Goal: Task Accomplishment & Management: Manage account settings

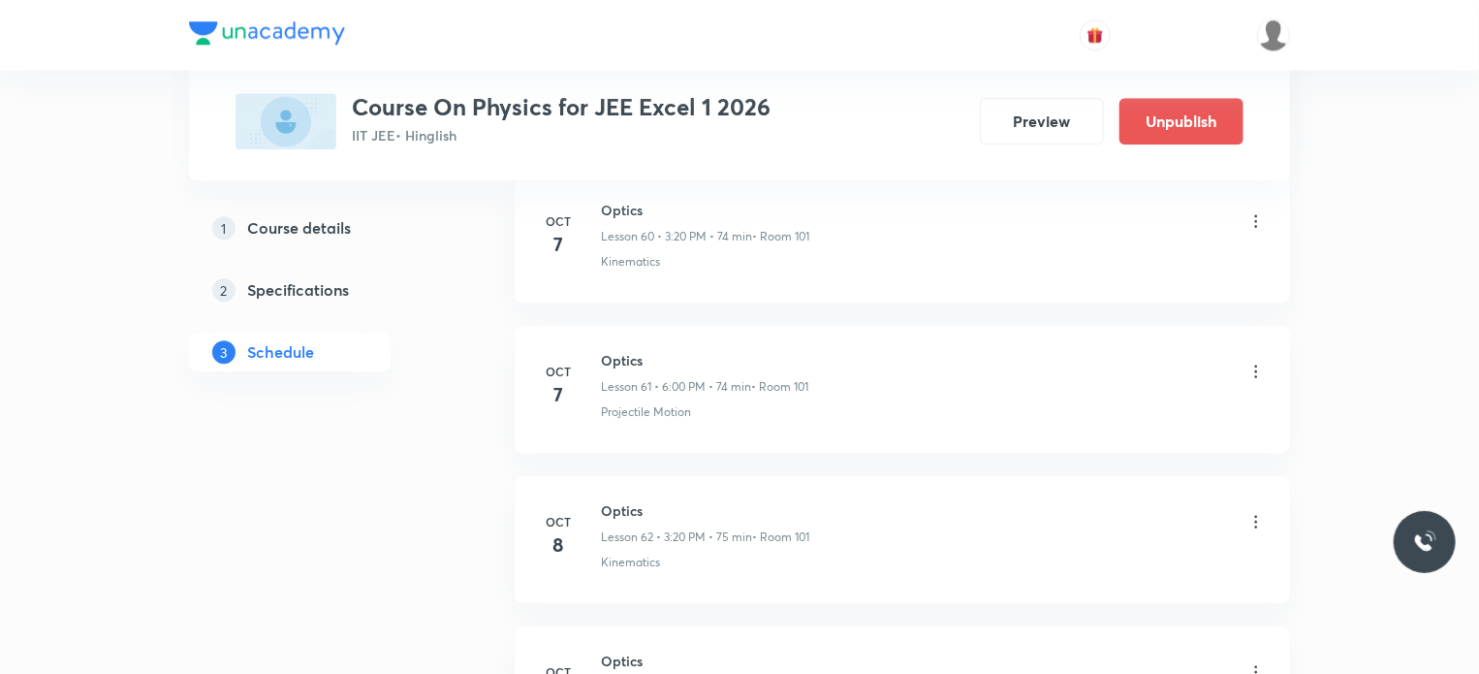
scroll to position [10320, 0]
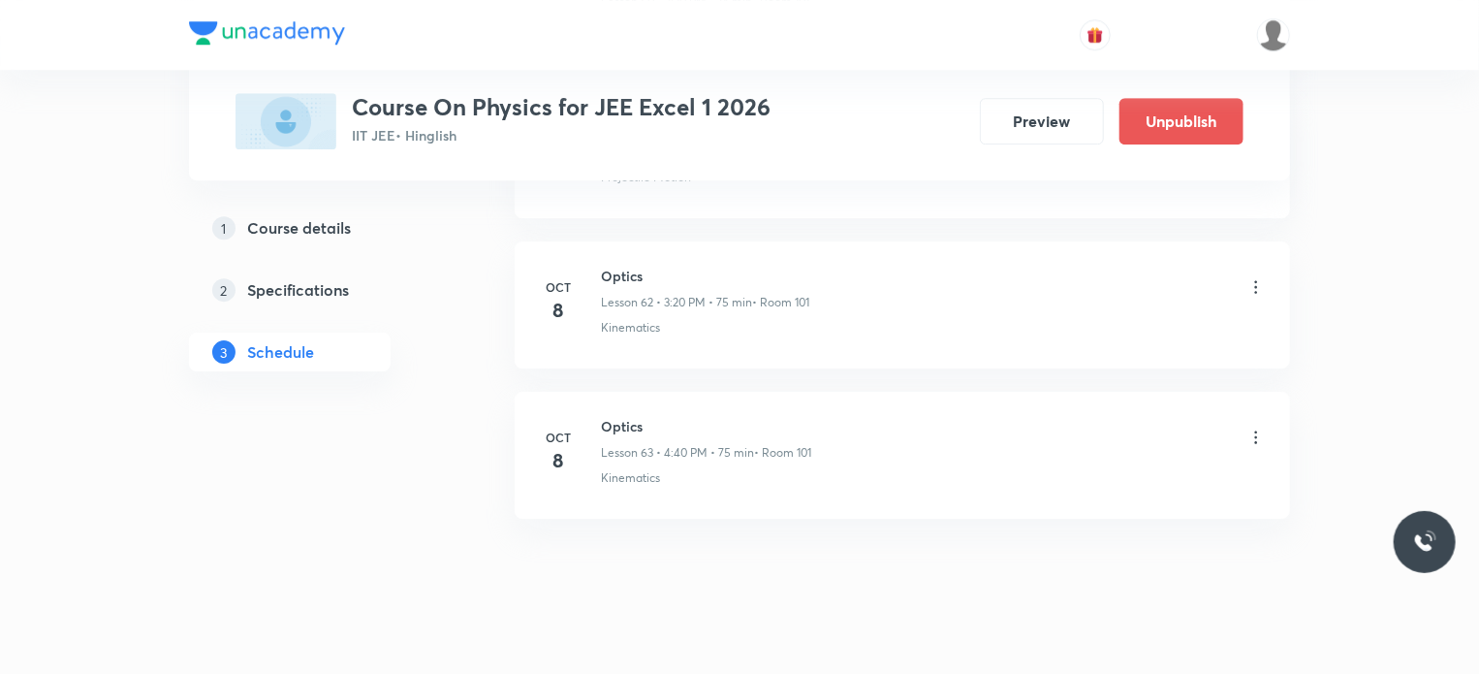
click at [1253, 428] on icon at bounding box center [1256, 437] width 19 height 19
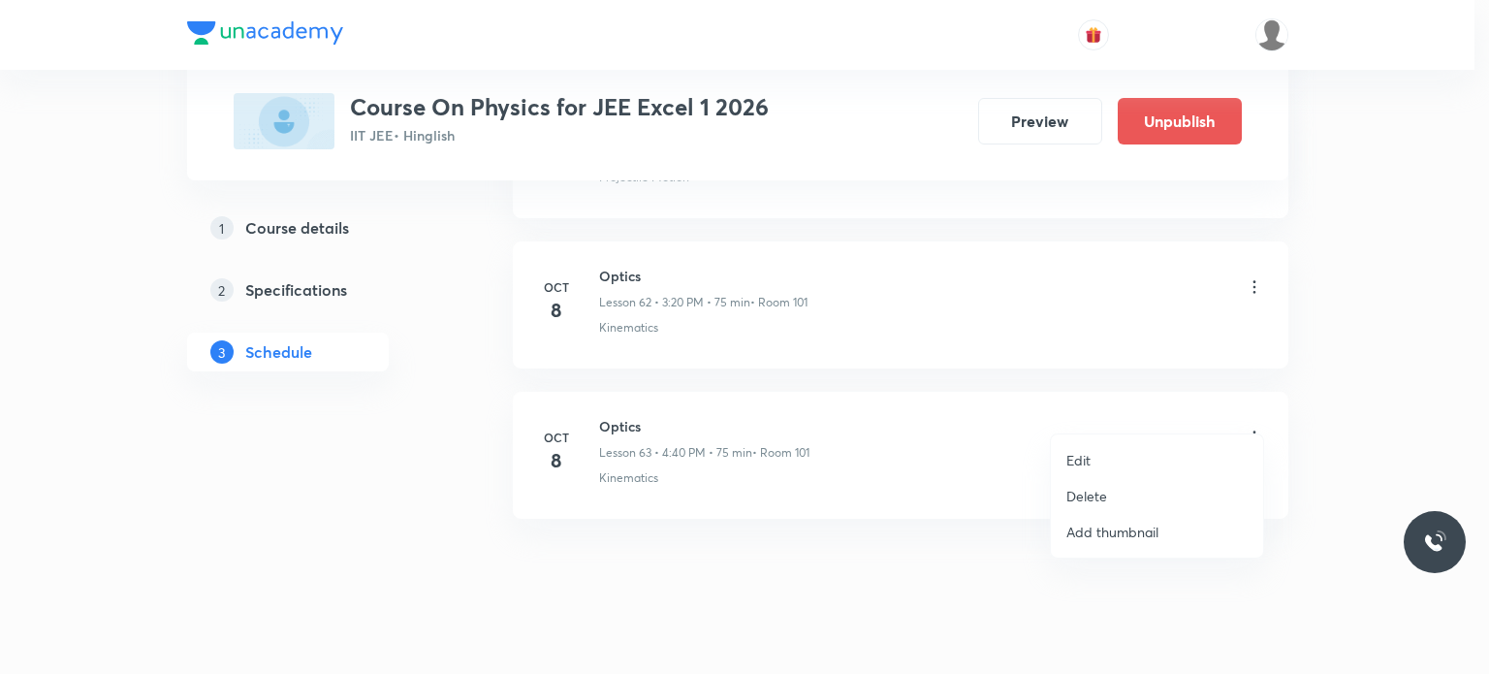
click at [1078, 499] on p "Delete" at bounding box center [1086, 496] width 41 height 20
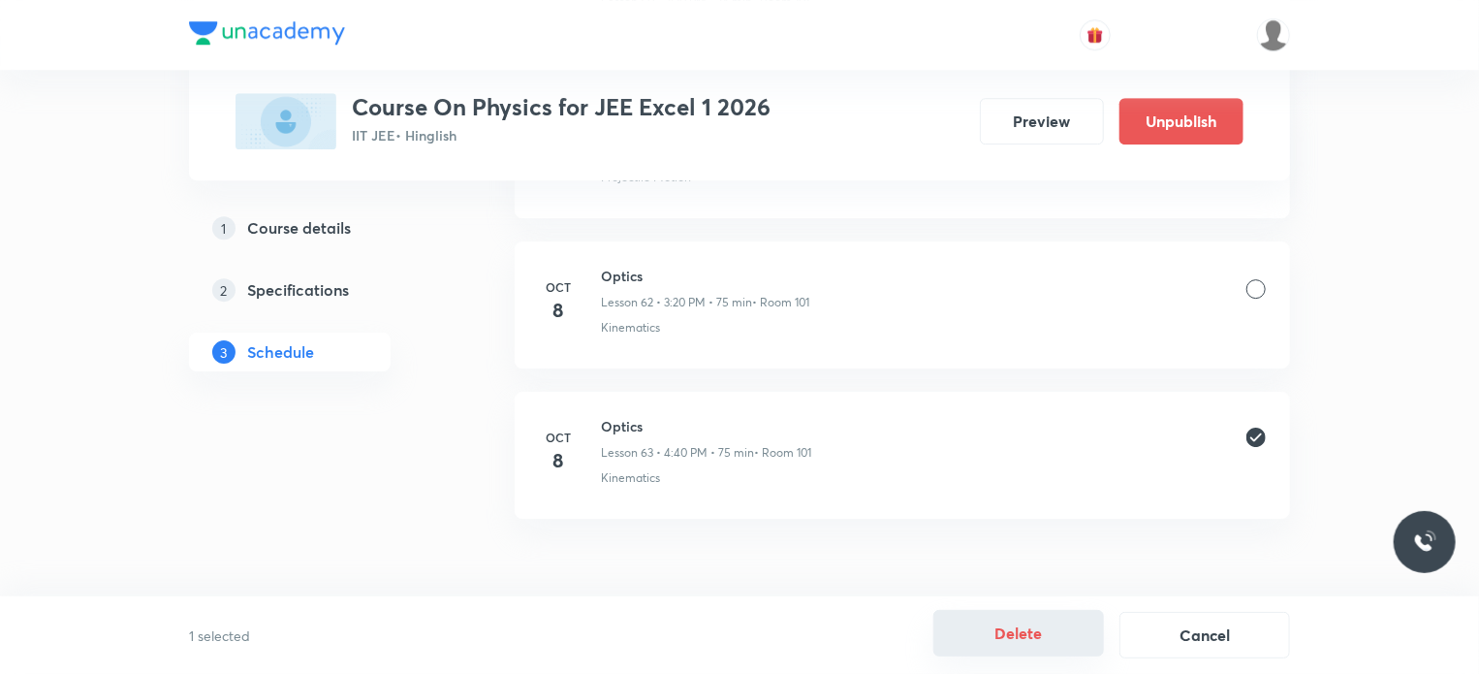
click at [1023, 637] on button "Delete" at bounding box center [1019, 633] width 171 height 47
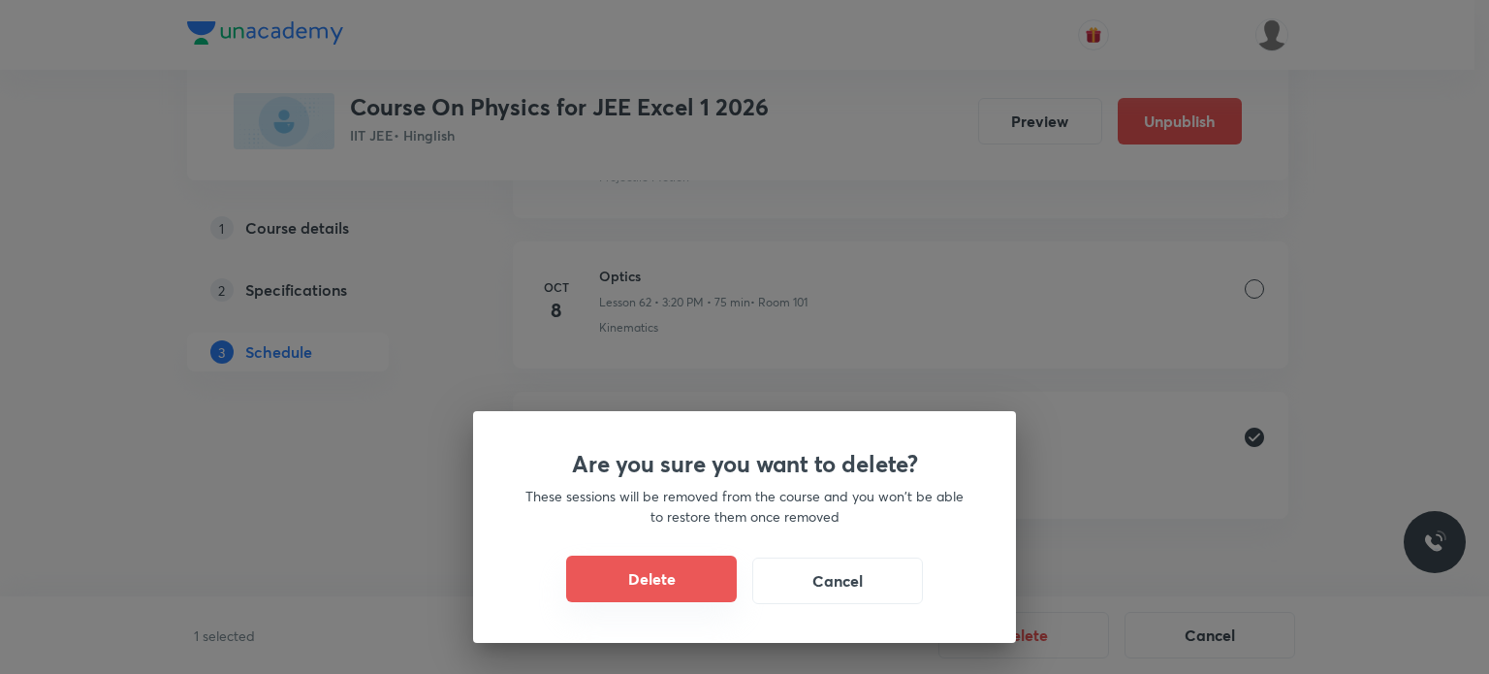
click at [620, 570] on button "Delete" at bounding box center [651, 578] width 171 height 47
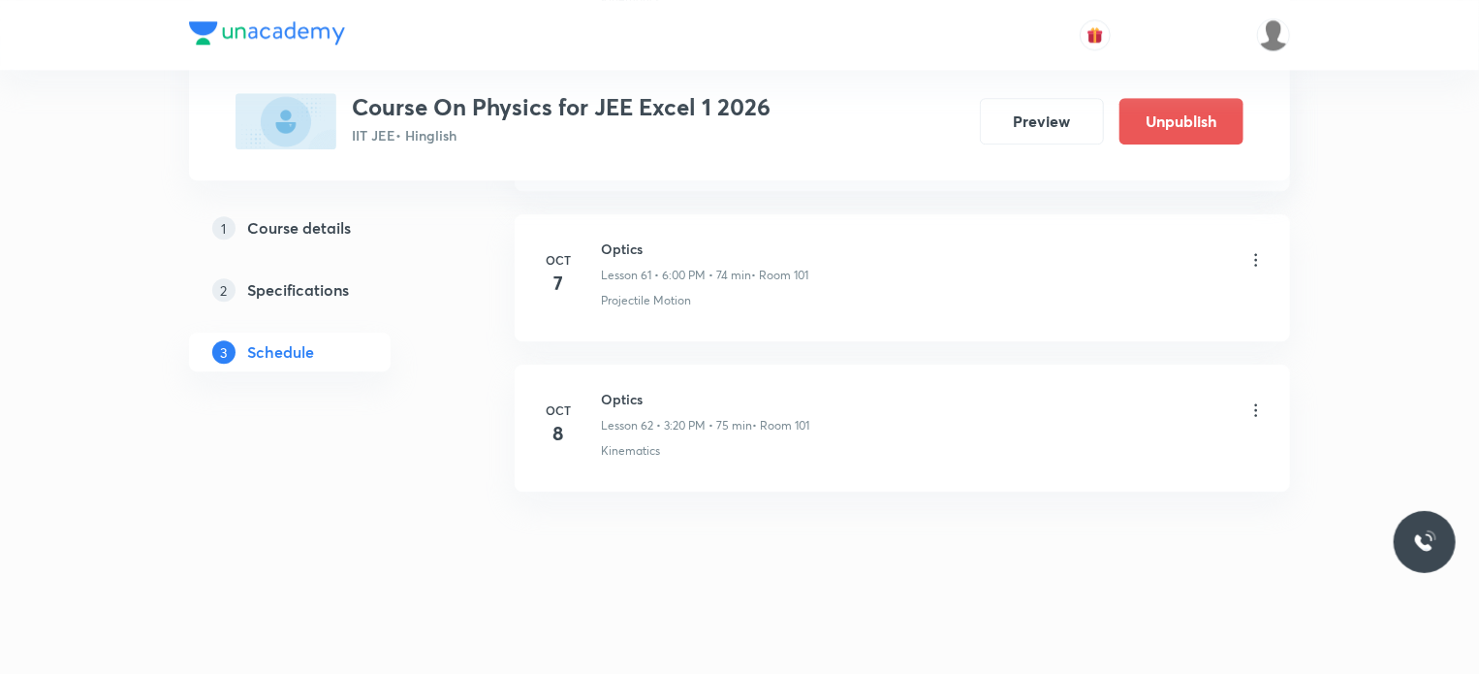
scroll to position [10170, 0]
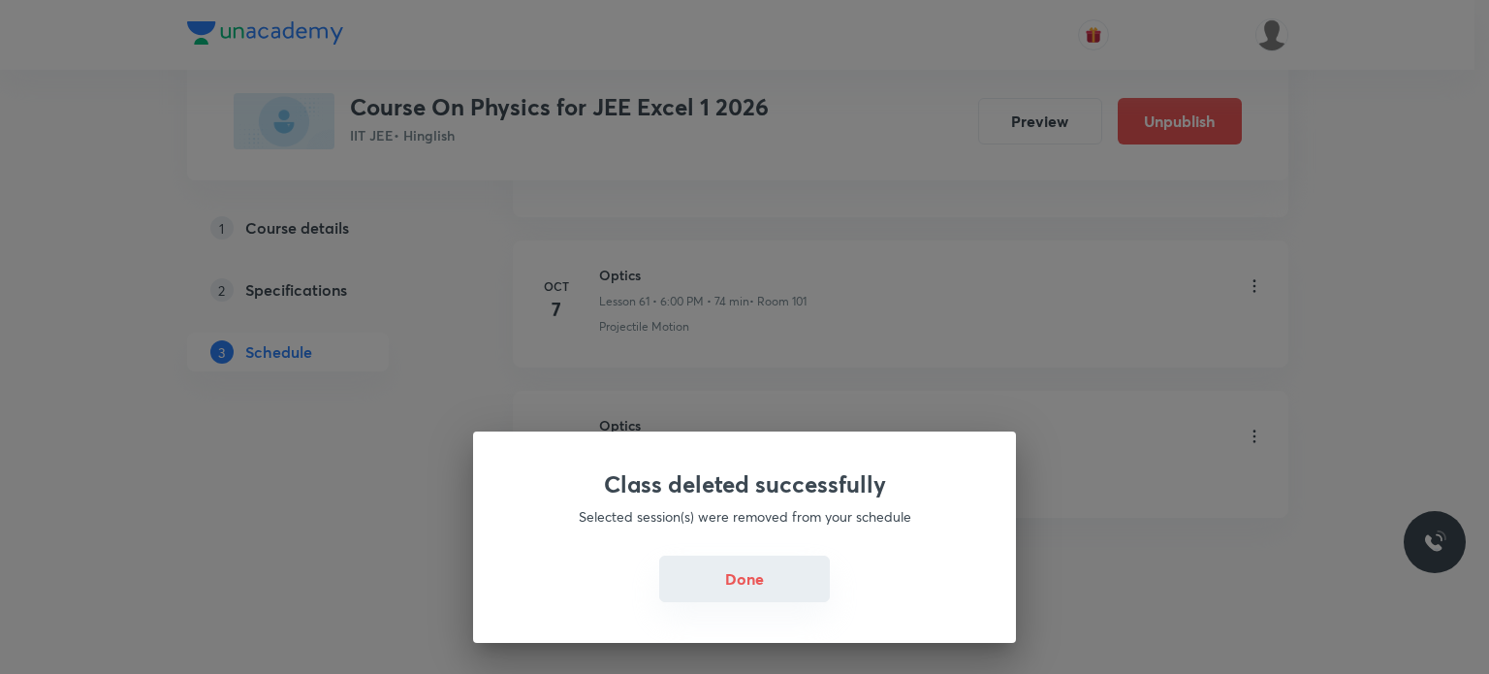
click at [711, 589] on button "Done" at bounding box center [744, 578] width 171 height 47
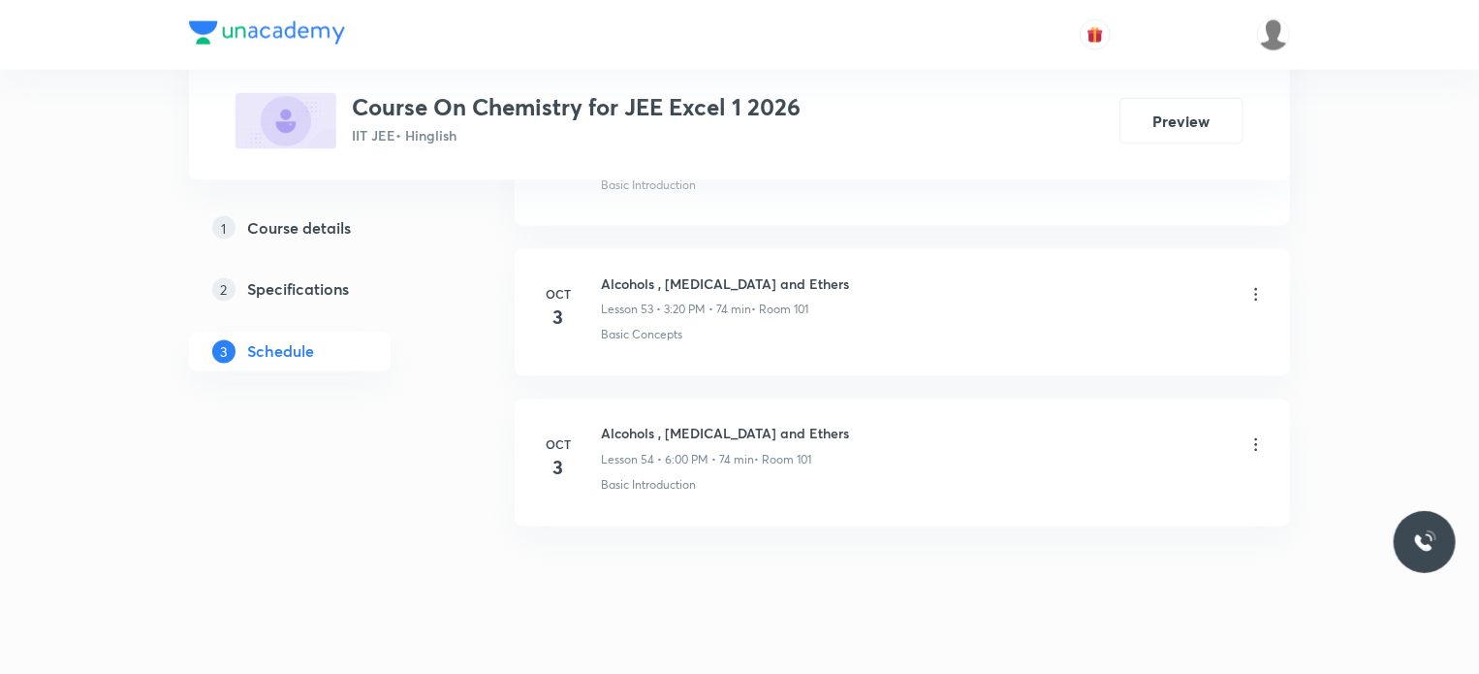
scroll to position [8972, 0]
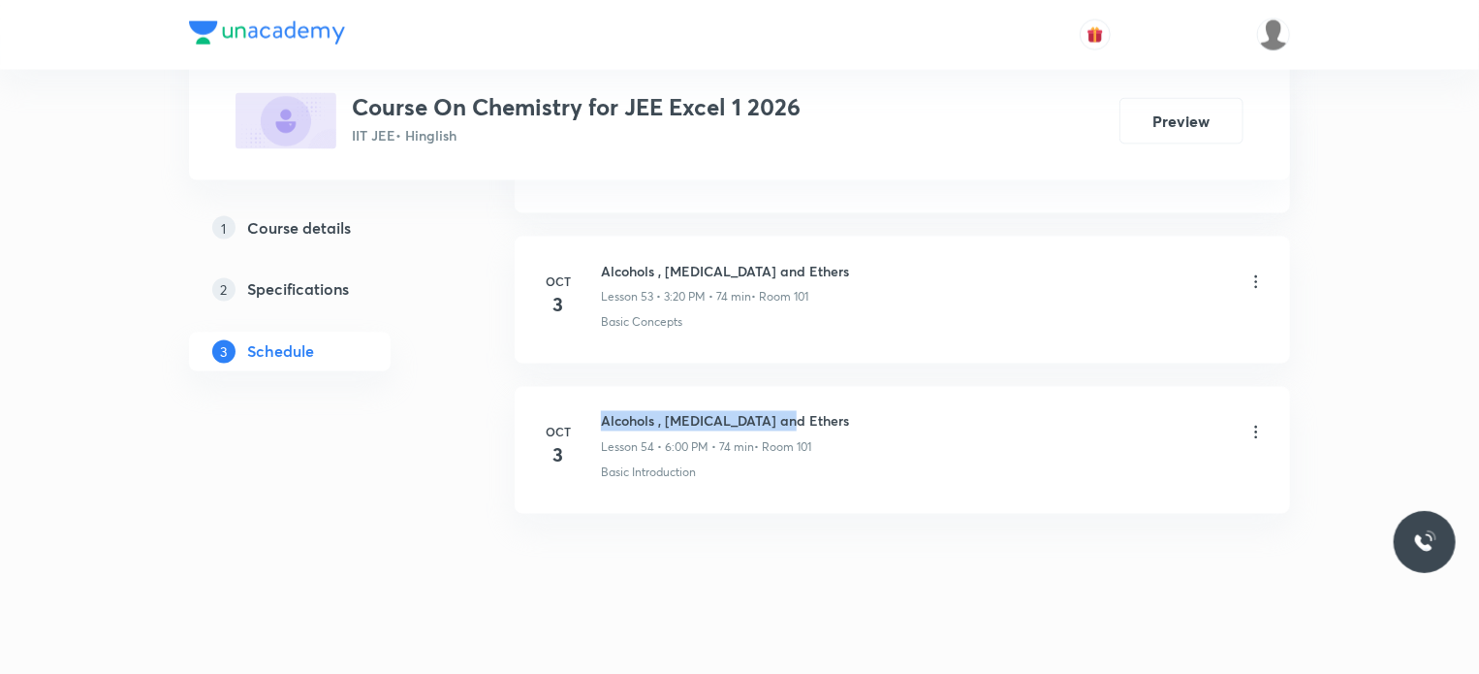
drag, startPoint x: 601, startPoint y: 397, endPoint x: 809, endPoint y: 384, distance: 208.9
click at [809, 387] on li "Oct 3 Alcohols , Phenol and Ethers Lesson 54 • 6:00 PM • 74 min • Room 101 Basi…" at bounding box center [903, 450] width 776 height 127
copy h6 "Alcohols , Phenol and Ethers"
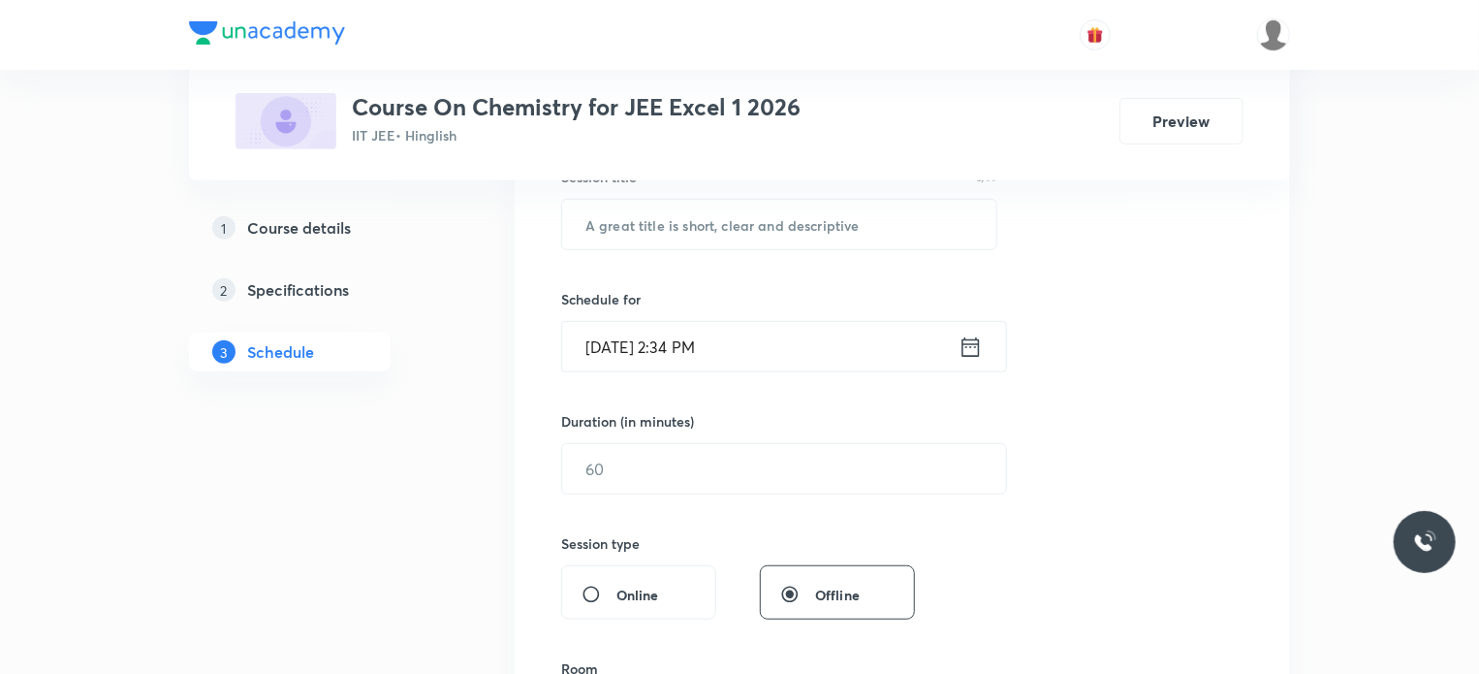
scroll to position [388, 0]
click at [696, 212] on input "text" at bounding box center [779, 219] width 434 height 49
paste input "Alcohols , Phenol and Ethers"
type input "Alcohols , Phenol and Ethers"
click at [706, 256] on div "Session 55 Live class Session title 28/99 Alcohols , Phenol and Ethers ​ Schedu…" at bounding box center [902, 486] width 682 height 910
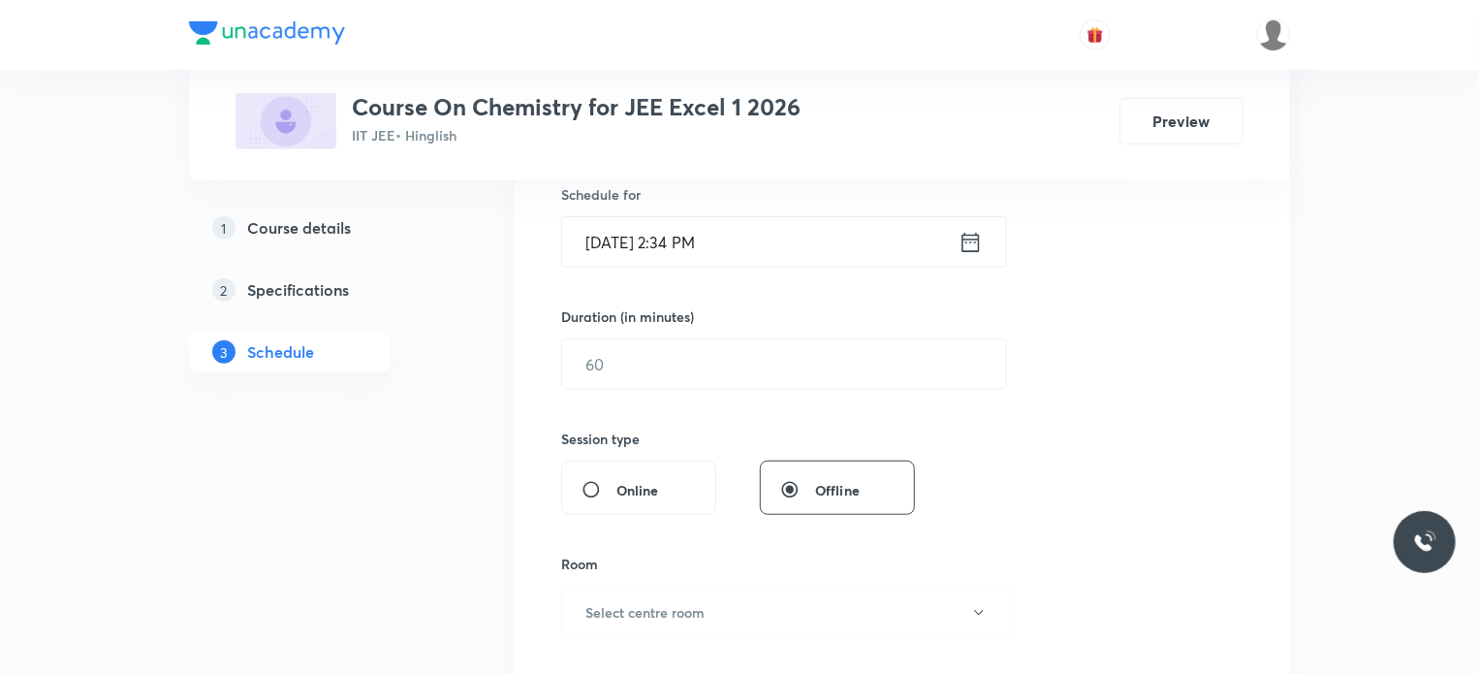
scroll to position [504, 0]
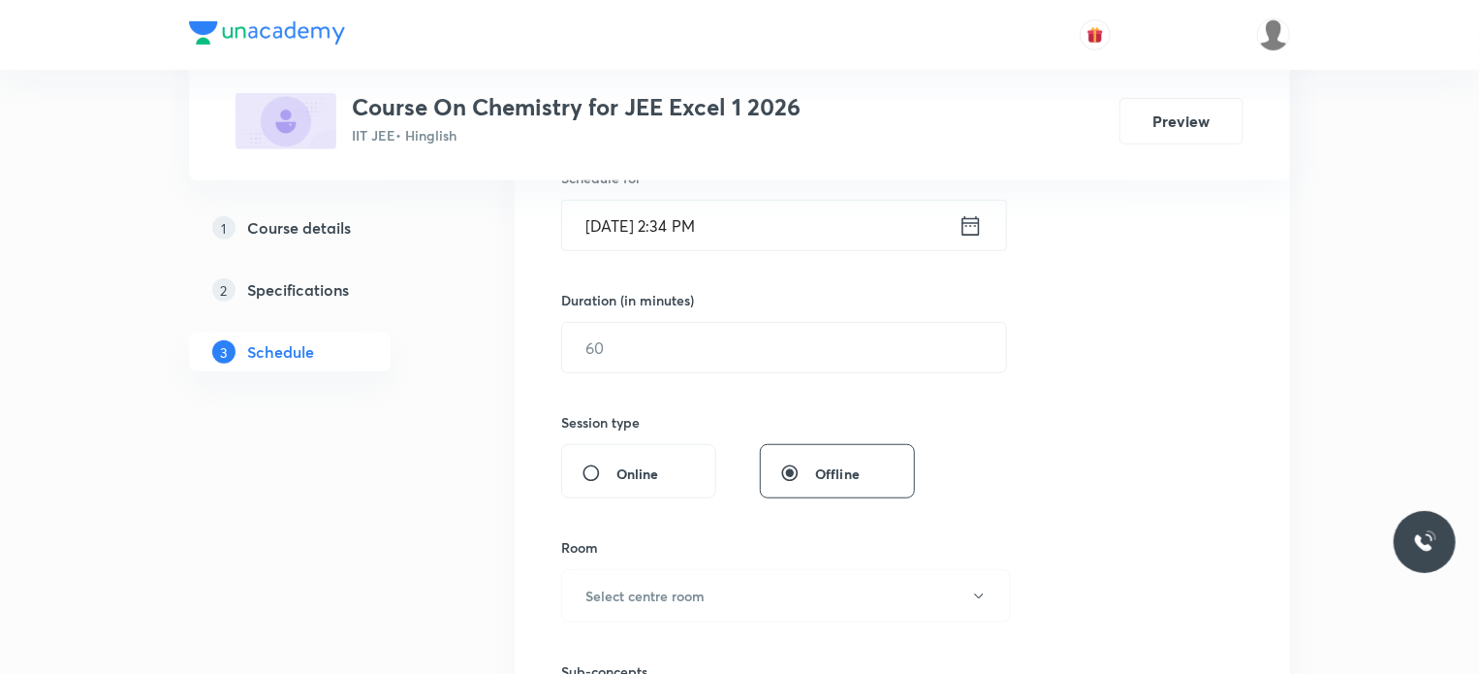
click at [686, 224] on input "Oct 8, 2025, 2:34 PM" at bounding box center [760, 225] width 397 height 49
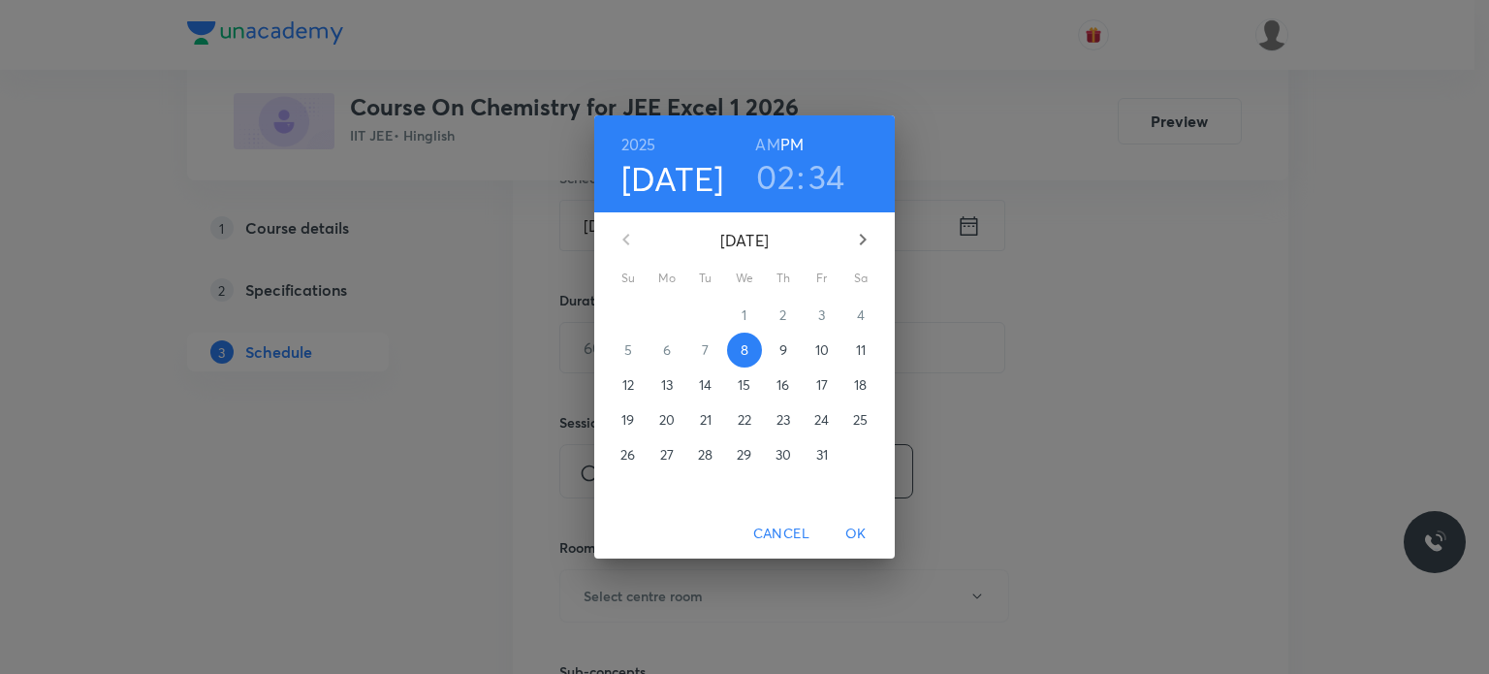
click at [771, 171] on h3 "02" at bounding box center [775, 176] width 39 height 41
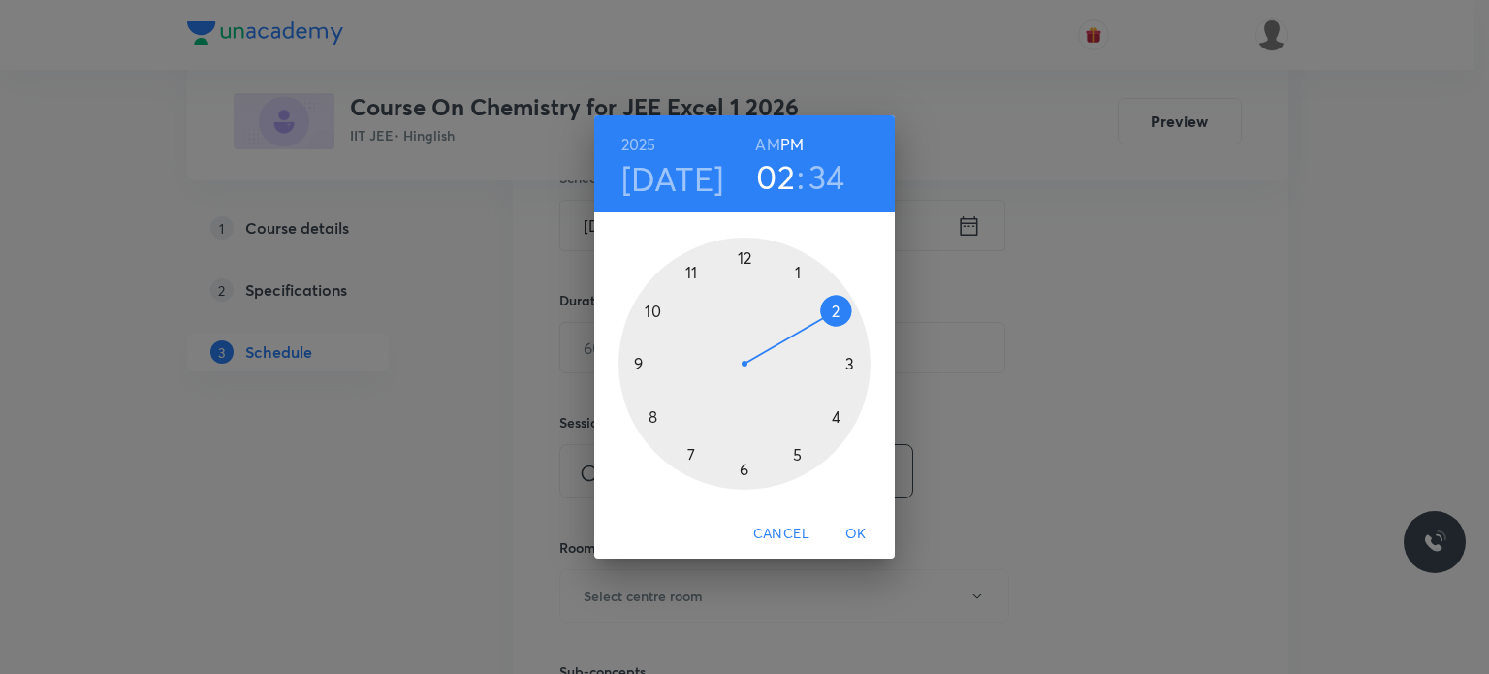
click at [836, 412] on div at bounding box center [745, 364] width 252 height 252
click at [652, 416] on div at bounding box center [745, 364] width 252 height 252
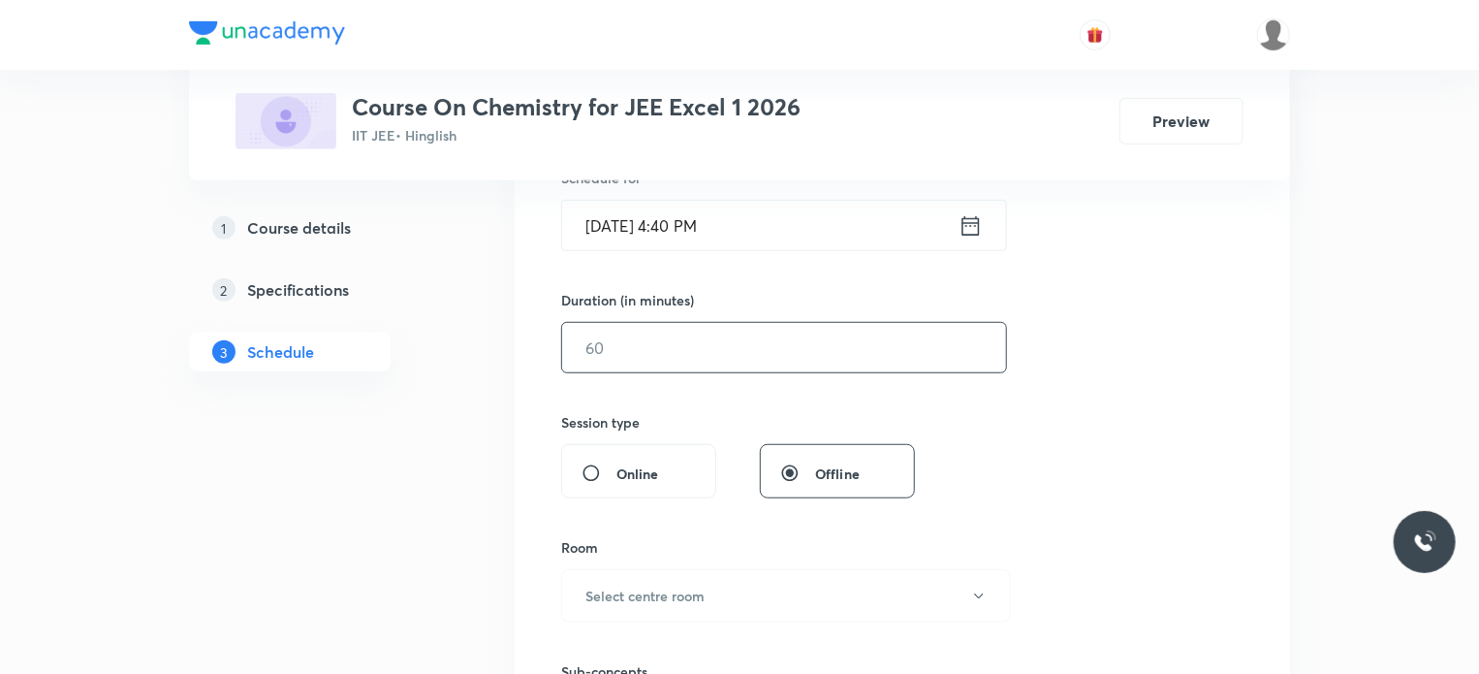
click at [671, 353] on input "text" at bounding box center [784, 347] width 444 height 49
type input "75"
click at [685, 395] on div "Session 55 Live class Session title 28/99 Alcohols , Phenol and Ethers ​ Schedu…" at bounding box center [902, 370] width 682 height 910
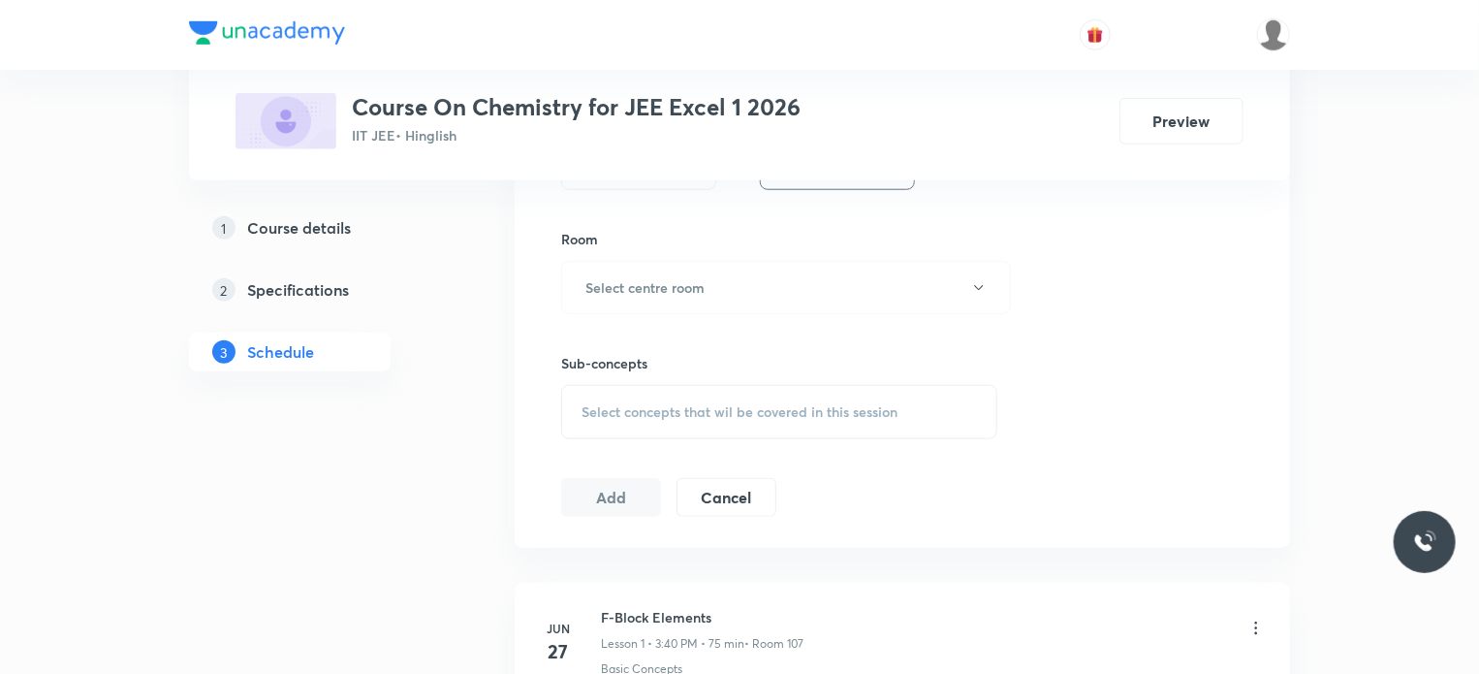
scroll to position [814, 0]
click at [682, 296] on button "Select centre room" at bounding box center [786, 285] width 450 height 53
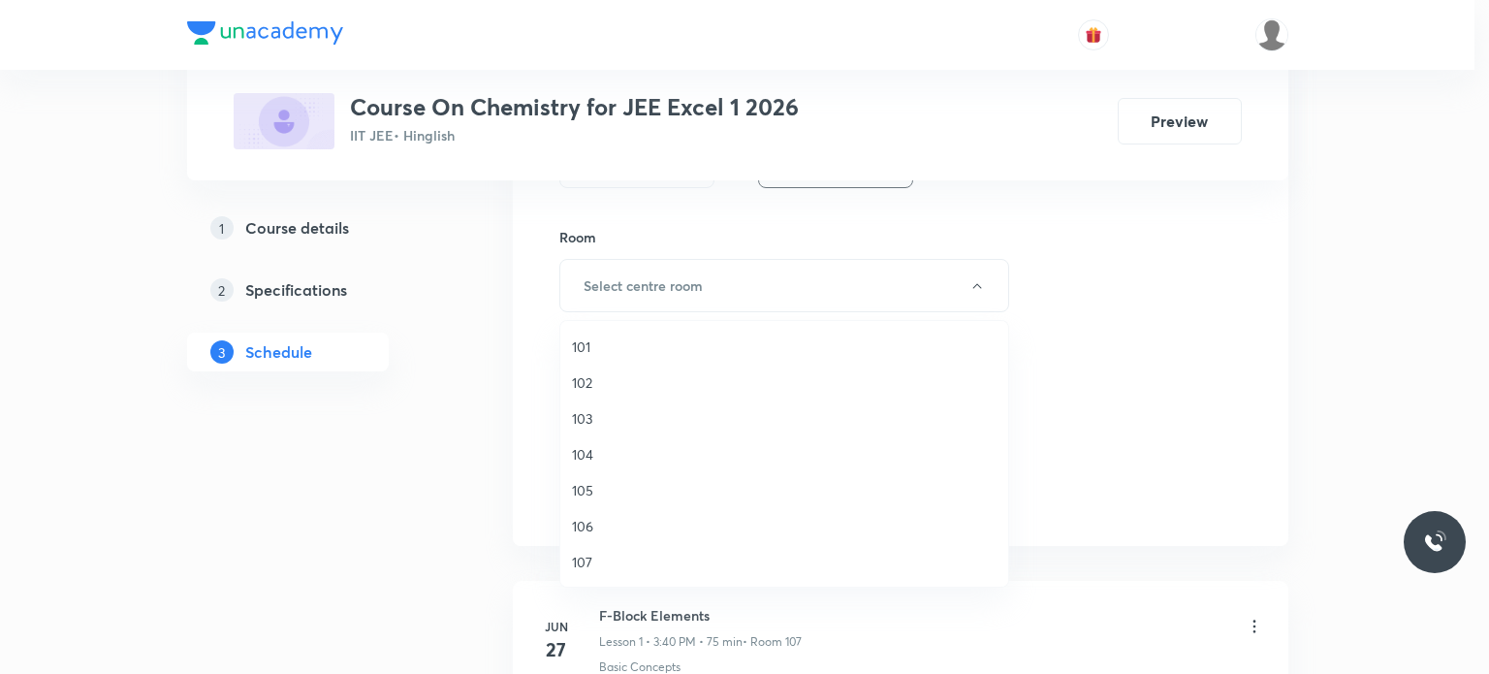
click at [574, 342] on span "101" at bounding box center [784, 346] width 425 height 20
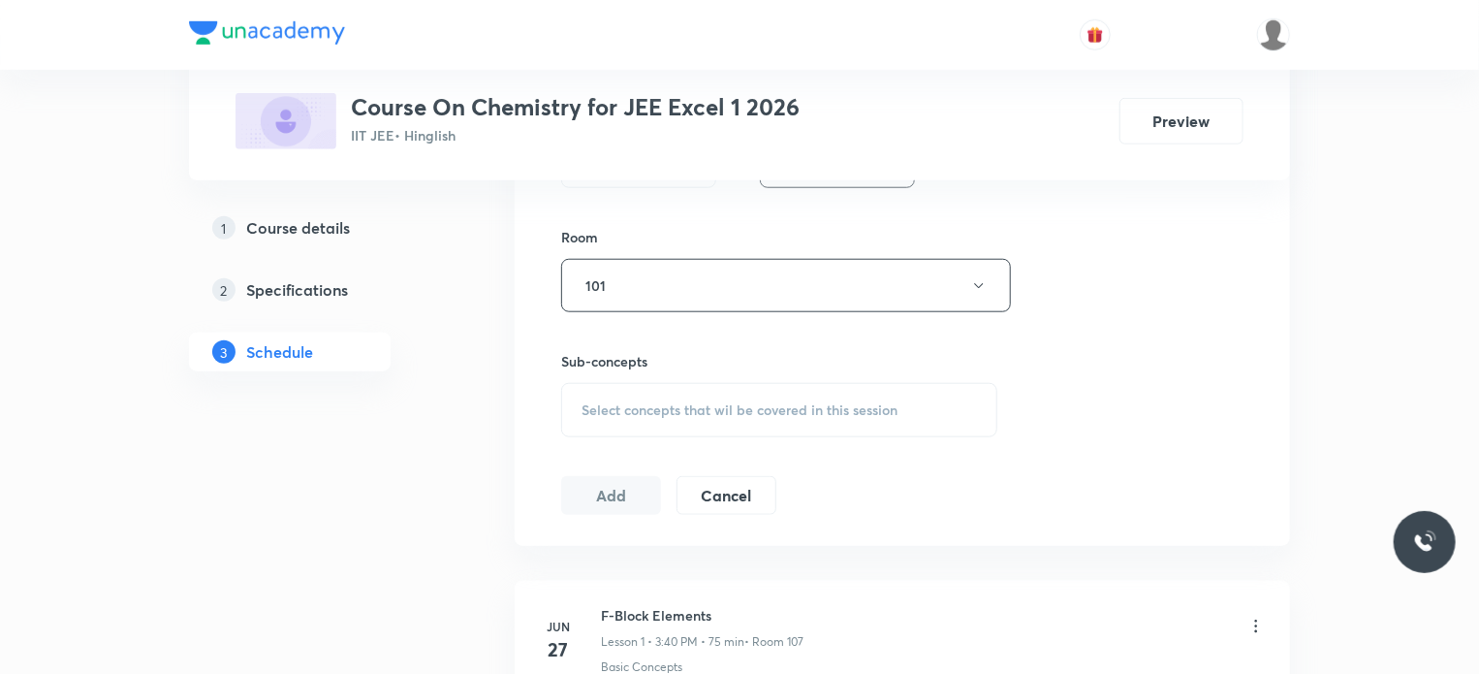
click at [597, 422] on div "Select concepts that wil be covered in this session" at bounding box center [779, 410] width 436 height 54
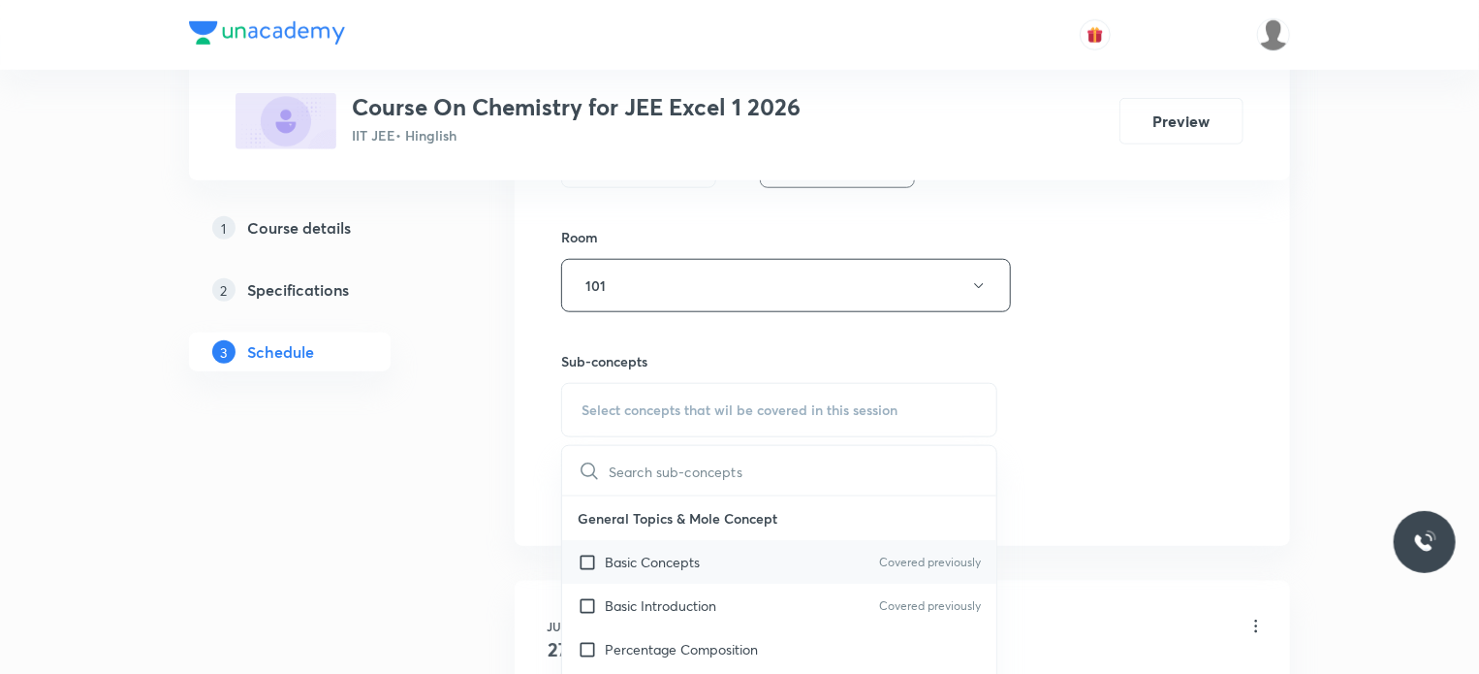
click at [600, 554] on input "checkbox" at bounding box center [591, 562] width 27 height 20
checkbox input "true"
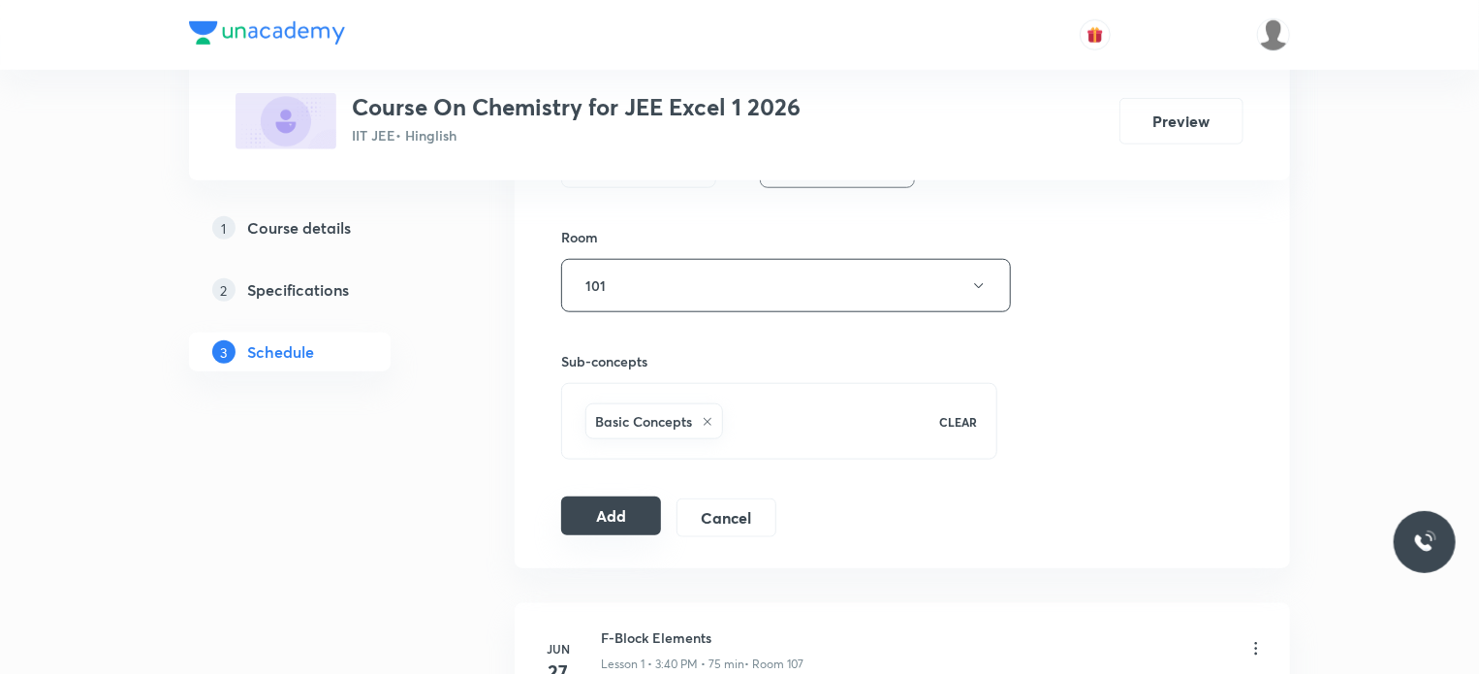
click at [620, 519] on button "Add" at bounding box center [611, 515] width 100 height 39
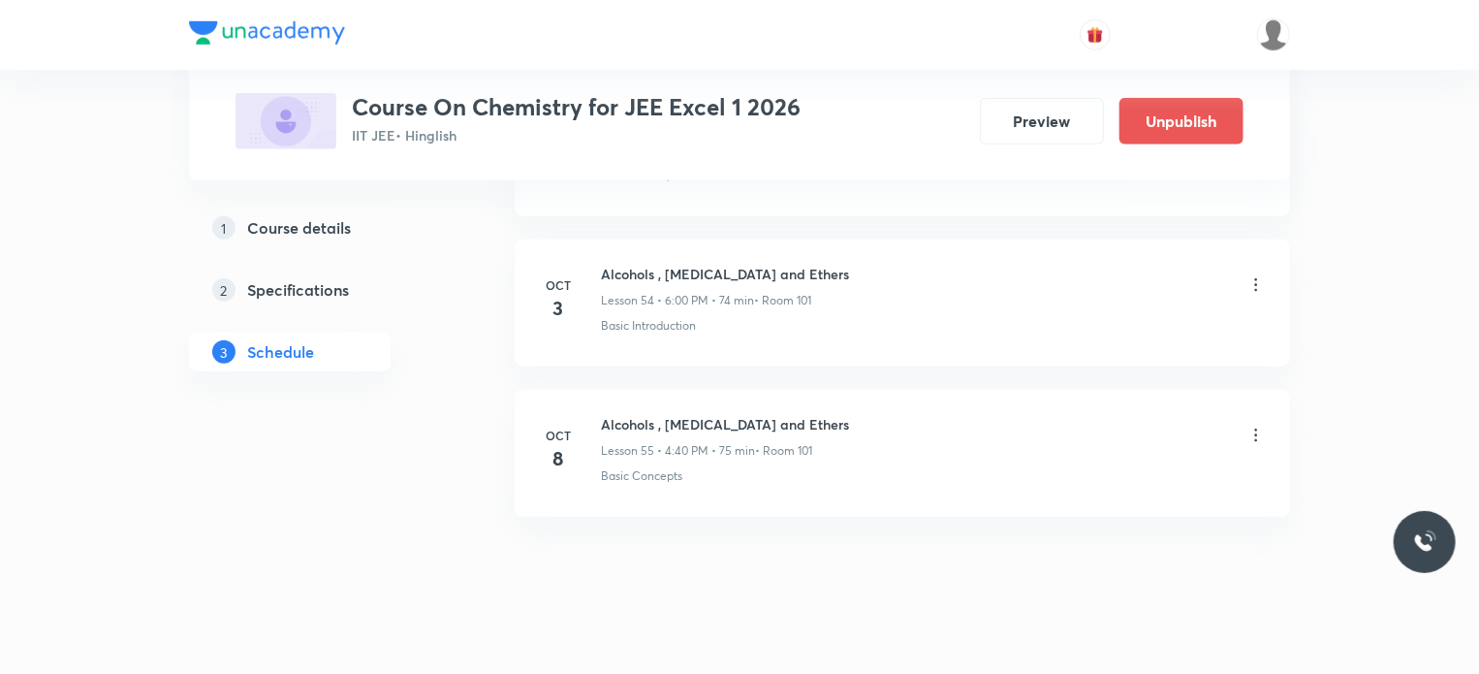
scroll to position [8233, 0]
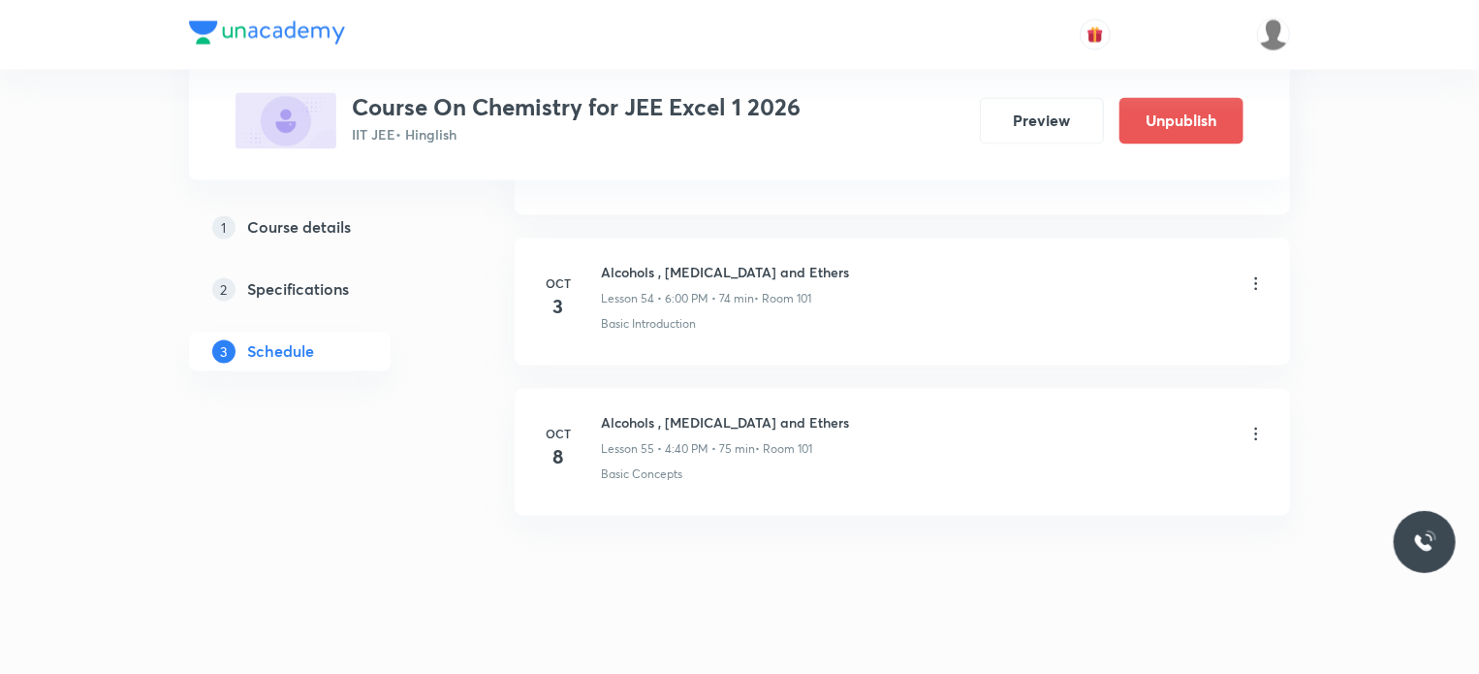
scroll to position [9122, 0]
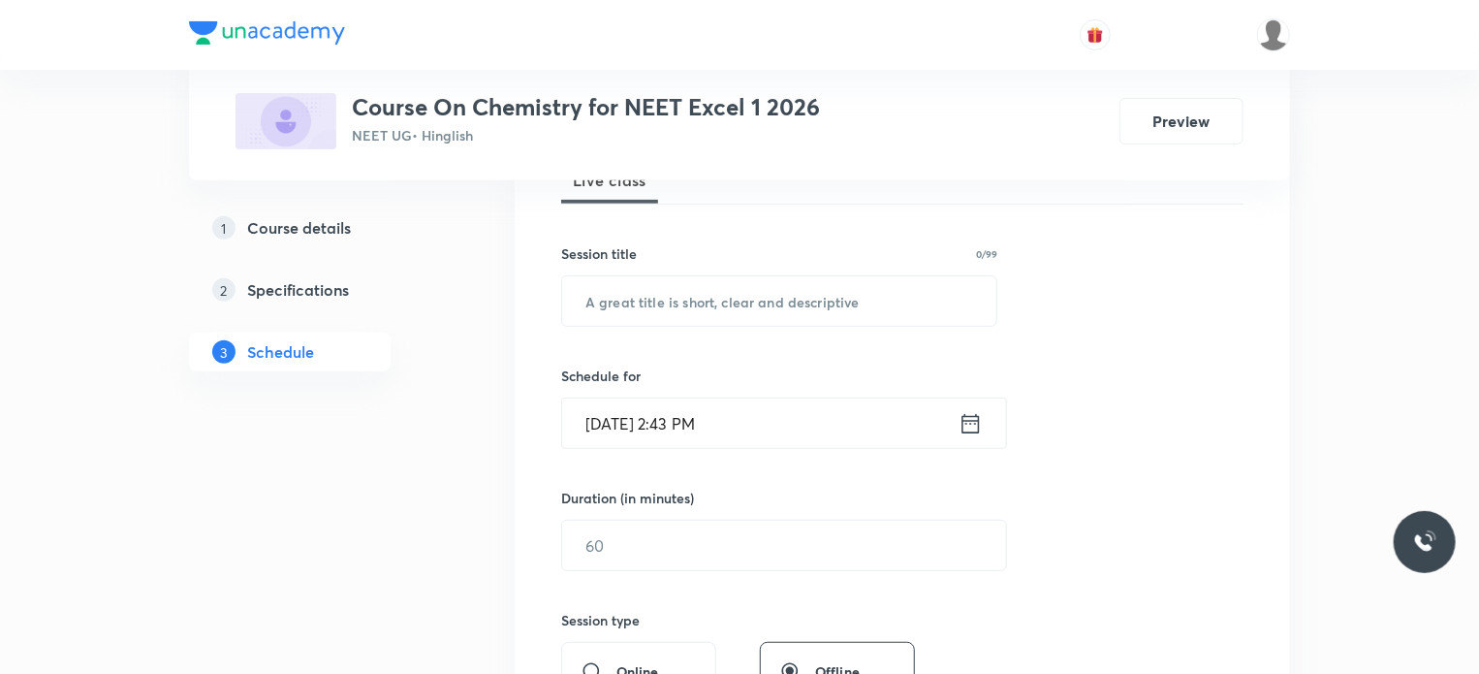
scroll to position [310, 0]
click at [724, 297] on input "text" at bounding box center [779, 296] width 434 height 49
paste input "Amines"
type input "Amines"
click at [690, 421] on input "Oct 8, 2025, 2:43 PM" at bounding box center [760, 419] width 397 height 49
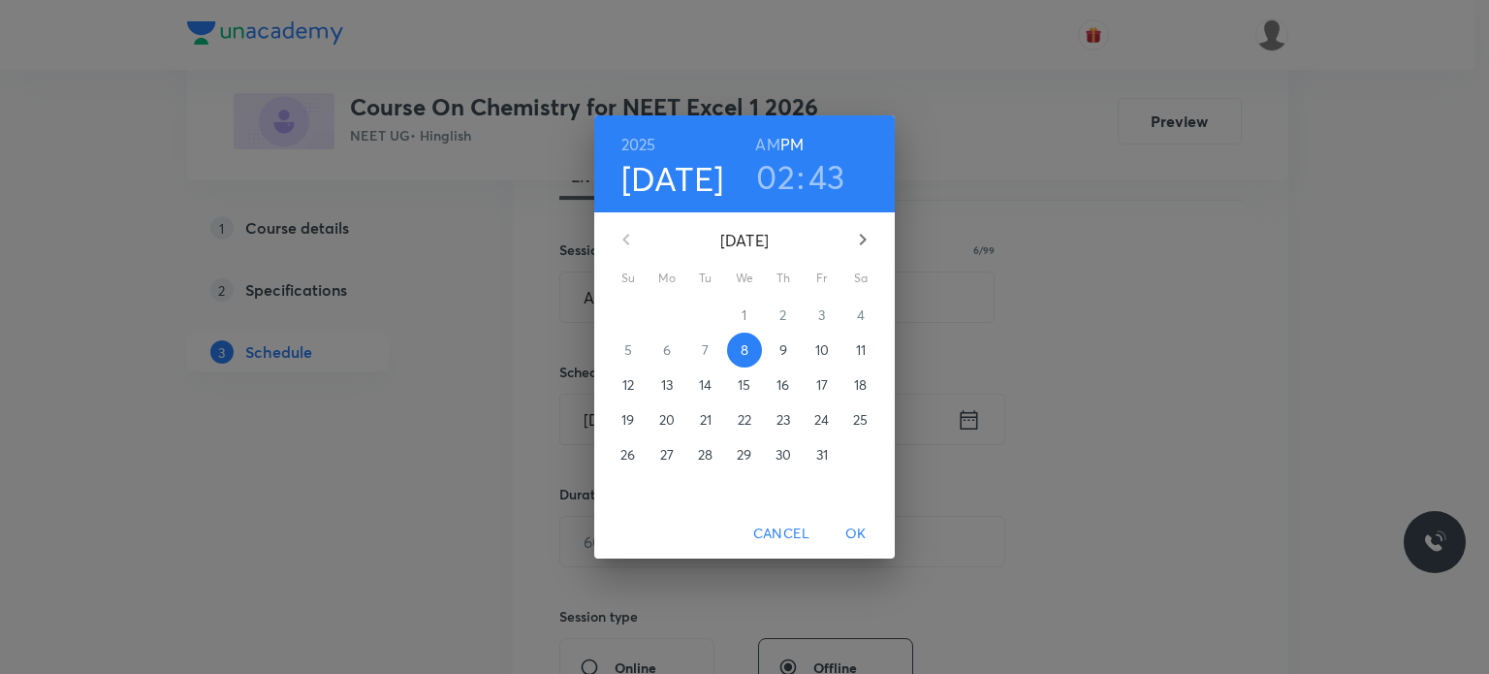
click at [782, 182] on h3 "02" at bounding box center [775, 176] width 39 height 41
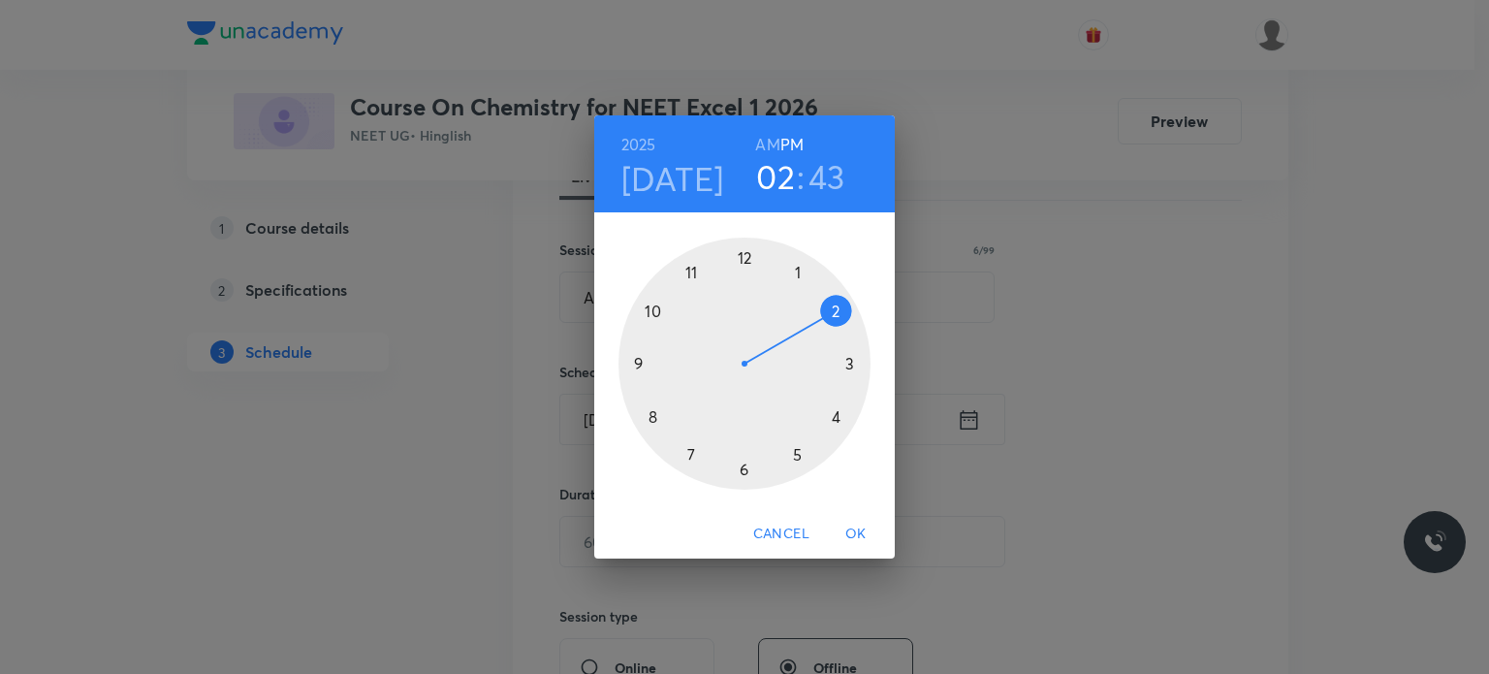
click at [855, 364] on div at bounding box center [745, 364] width 252 height 252
click at [838, 414] on div at bounding box center [745, 364] width 252 height 252
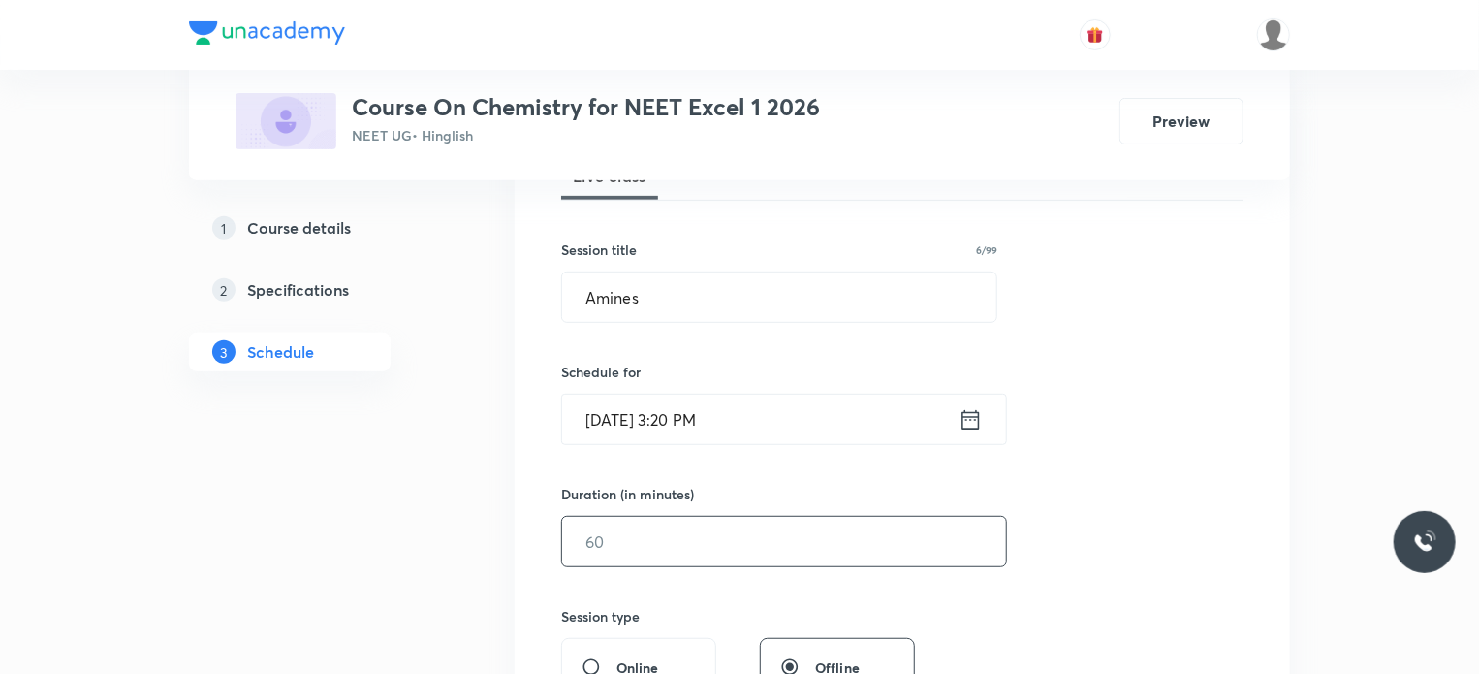
click at [684, 550] on input "text" at bounding box center [784, 541] width 444 height 49
type input "75"
click at [703, 592] on div "Session 37 Live class Session title 6/99 Amines ​ Schedule for Oct 8, 2025, 3:2…" at bounding box center [902, 564] width 682 height 910
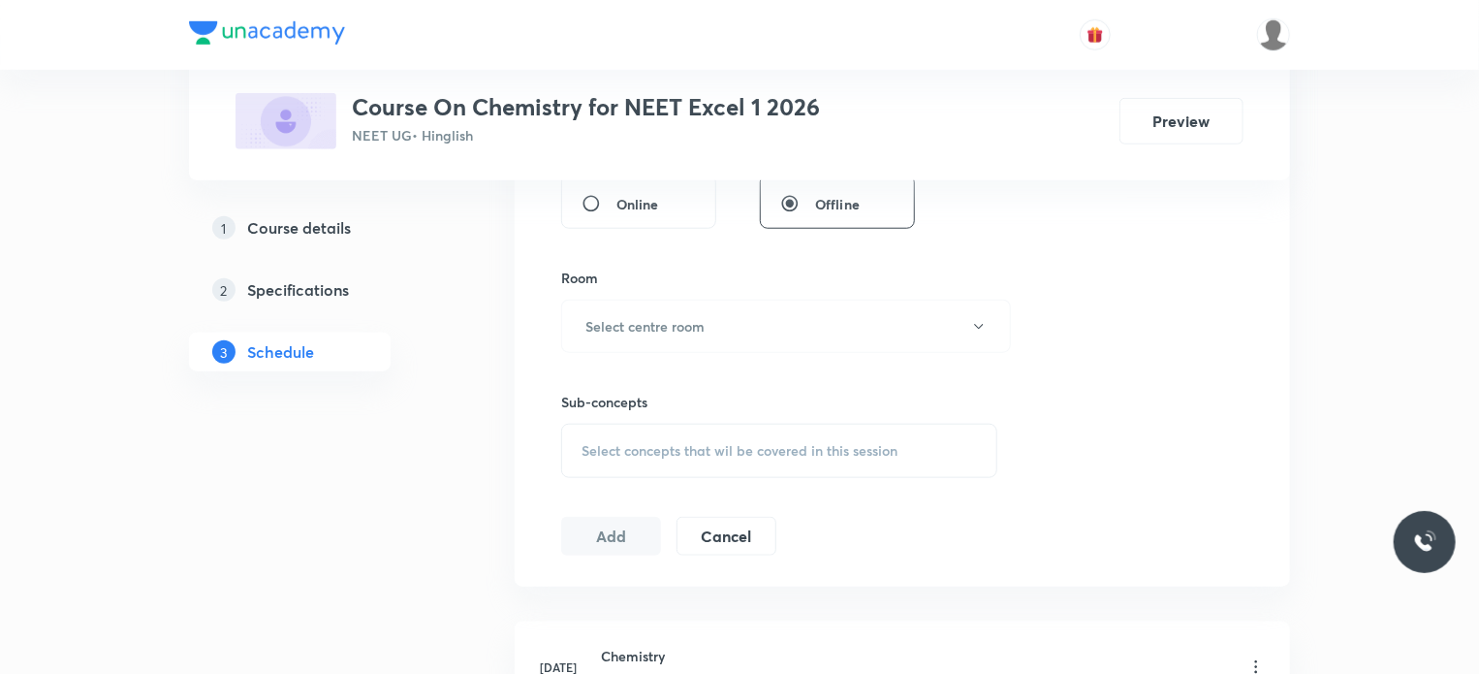
scroll to position [776, 0]
click at [701, 316] on h6 "Select centre room" at bounding box center [645, 324] width 119 height 20
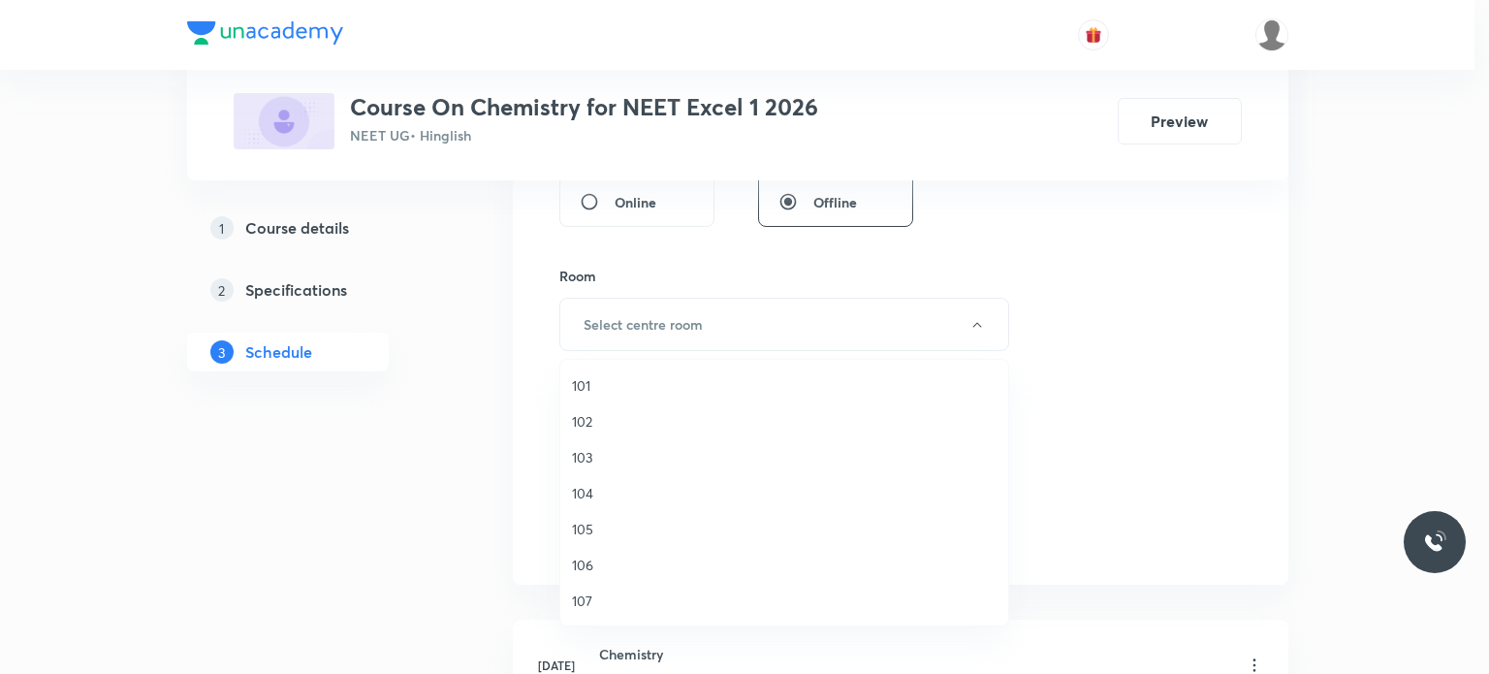
click at [663, 520] on span "105" at bounding box center [784, 529] width 425 height 20
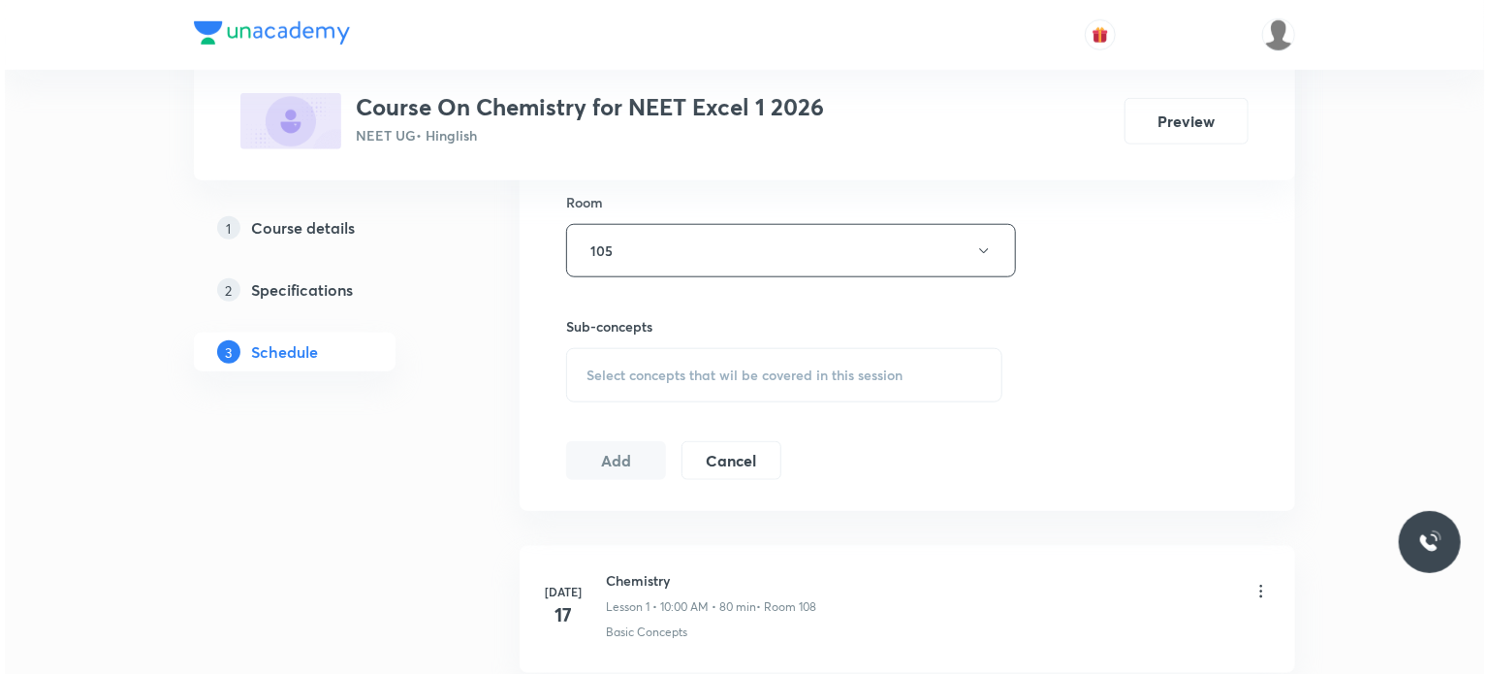
scroll to position [853, 0]
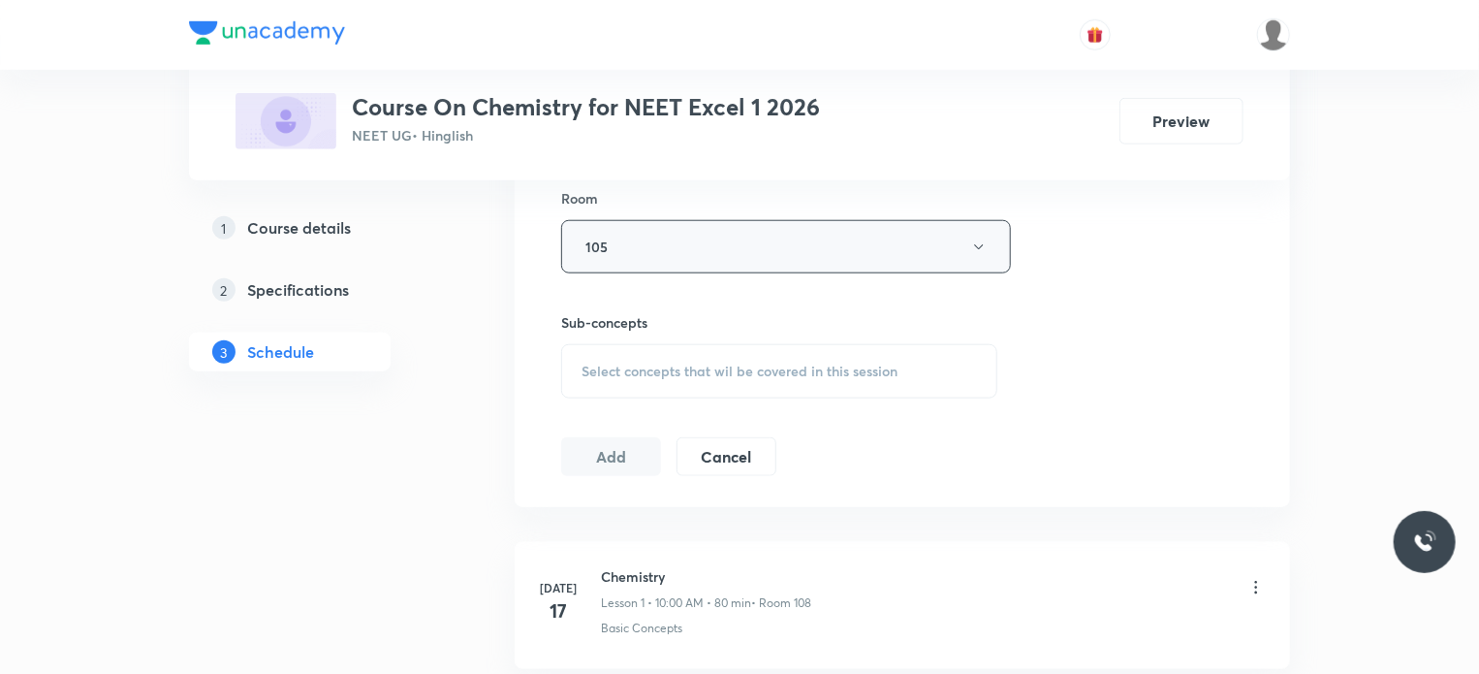
click at [726, 229] on button "105" at bounding box center [786, 246] width 450 height 53
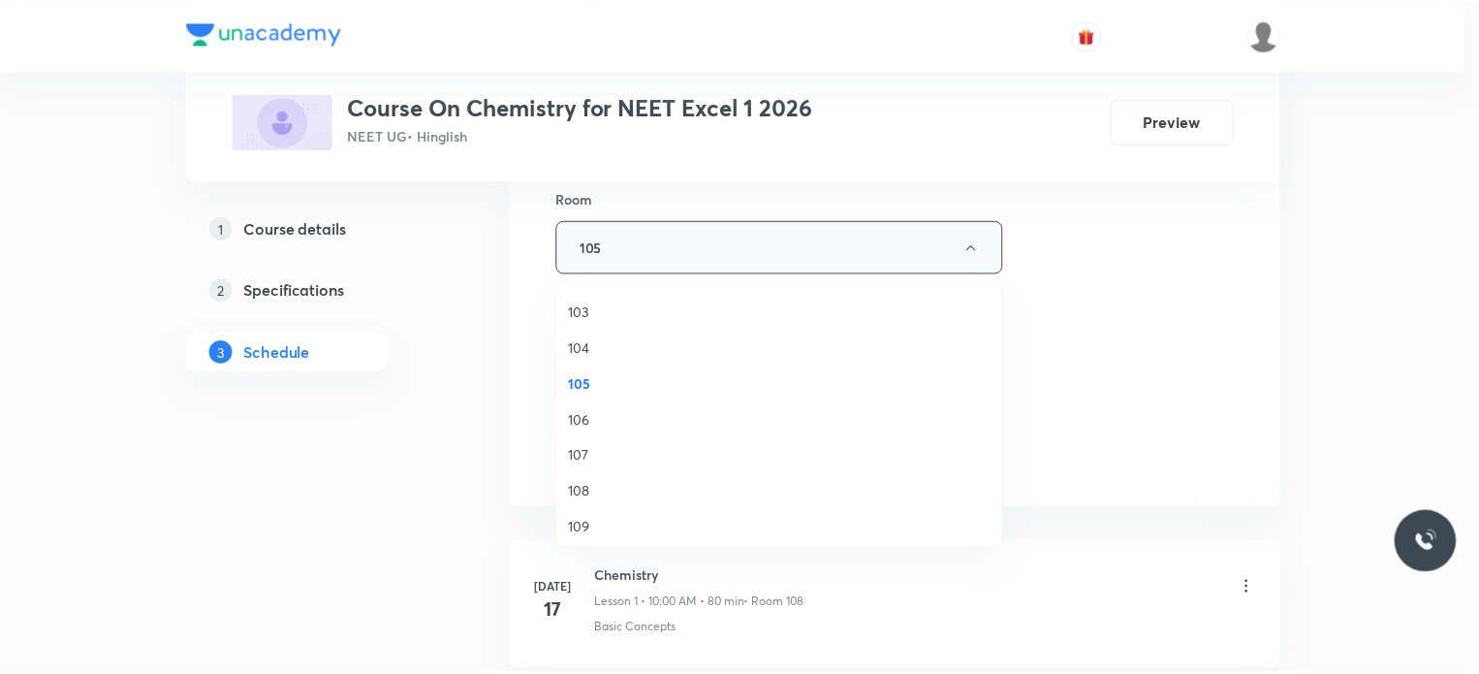
scroll to position [72, 0]
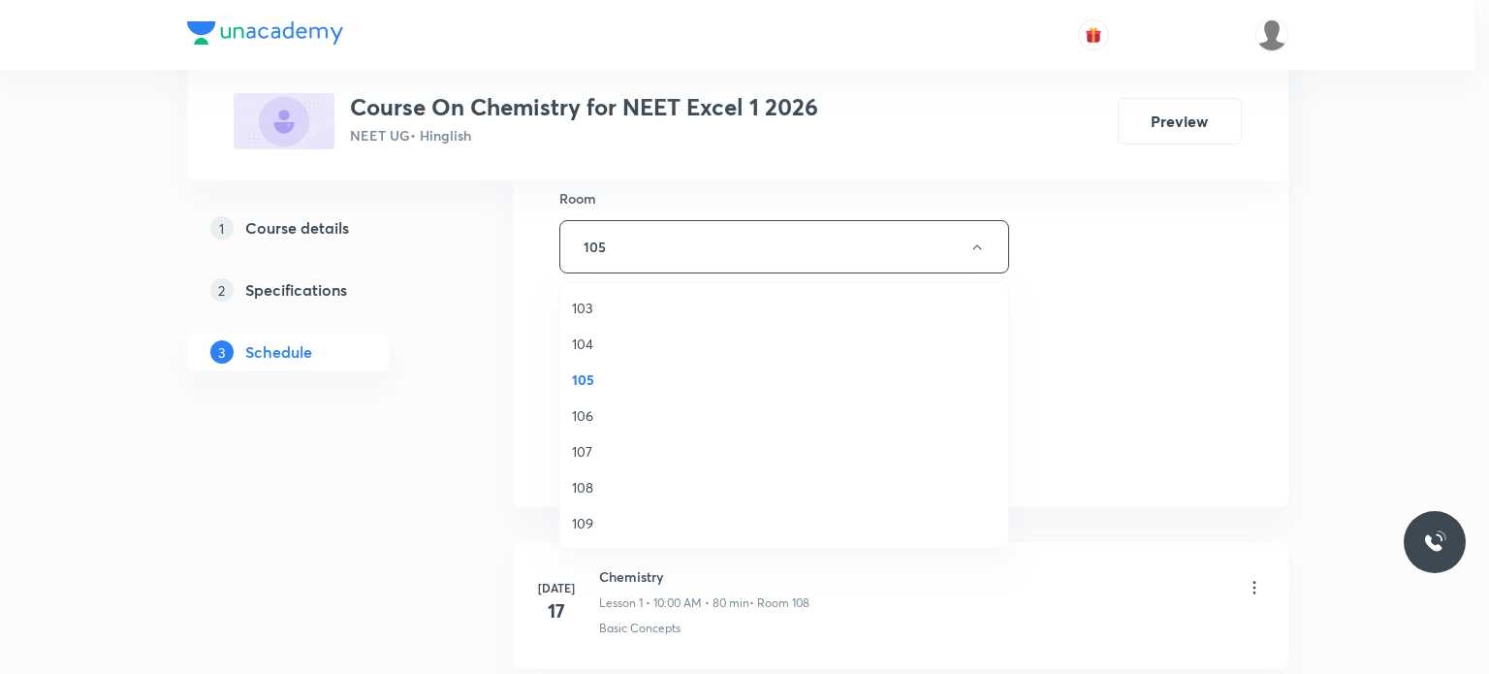
click at [605, 520] on span "109" at bounding box center [784, 523] width 425 height 20
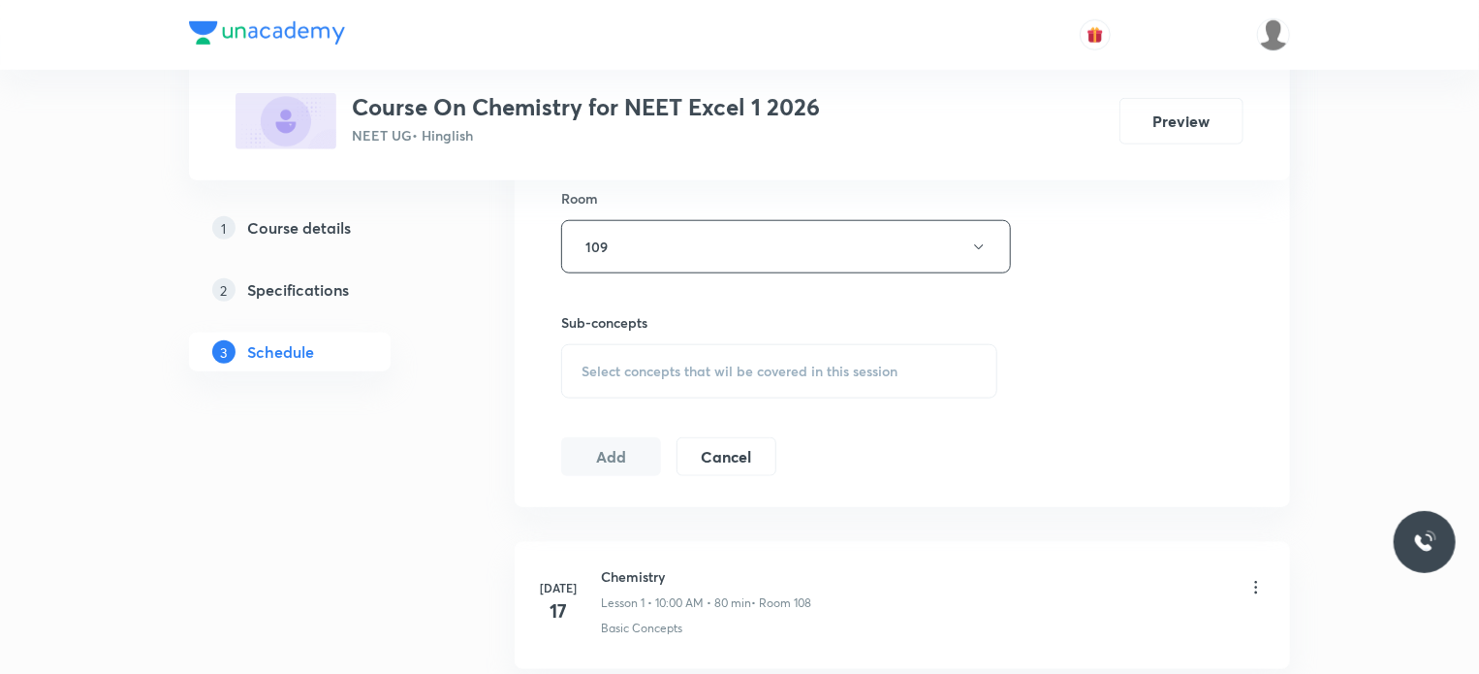
click at [599, 371] on span "Select concepts that wil be covered in this session" at bounding box center [740, 372] width 316 height 16
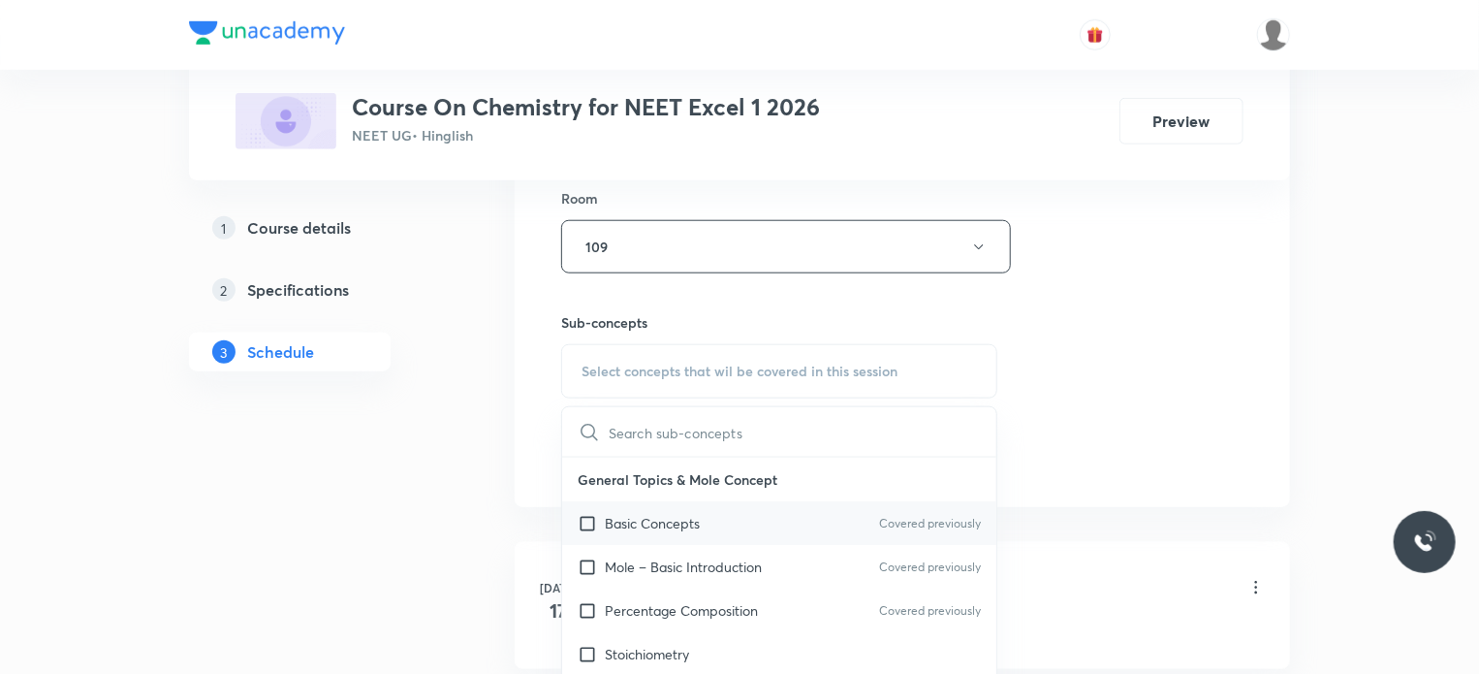
click at [593, 516] on input "checkbox" at bounding box center [591, 523] width 27 height 20
checkbox input "true"
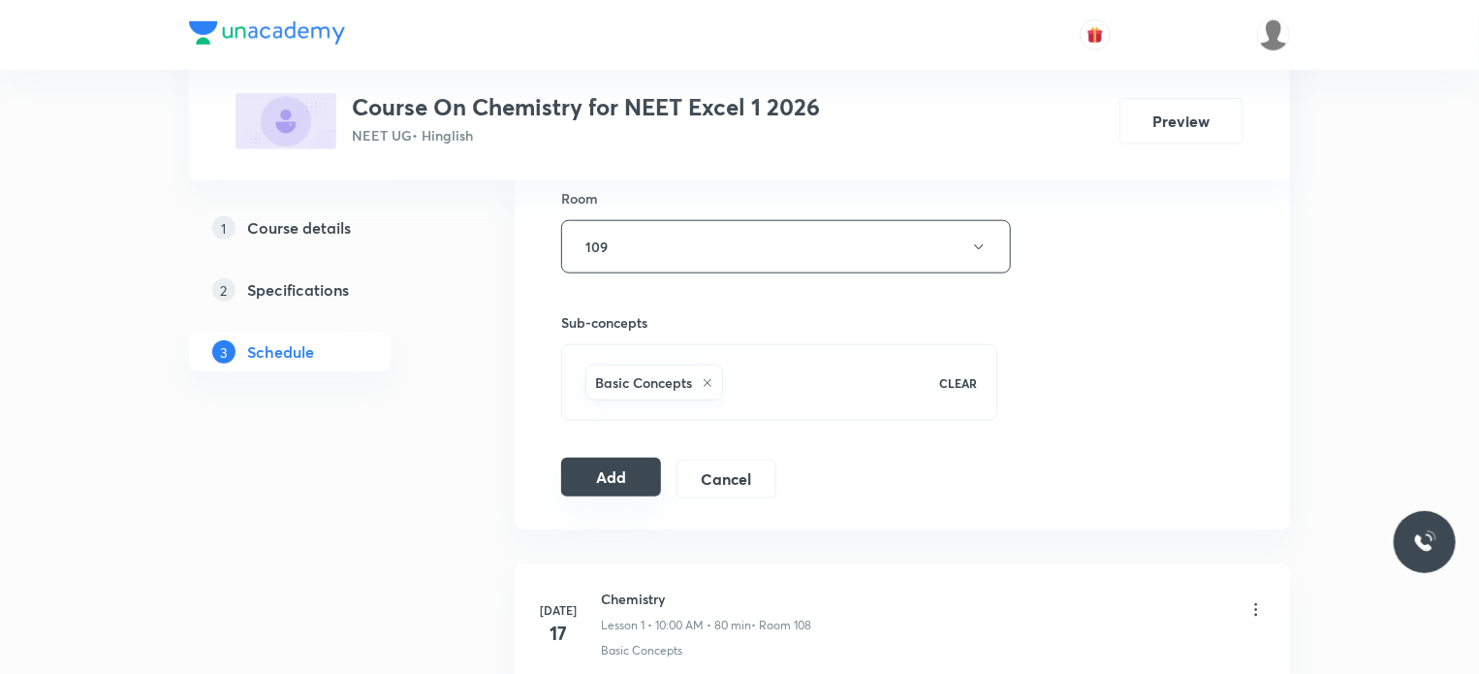
click at [605, 480] on button "Add" at bounding box center [611, 477] width 100 height 39
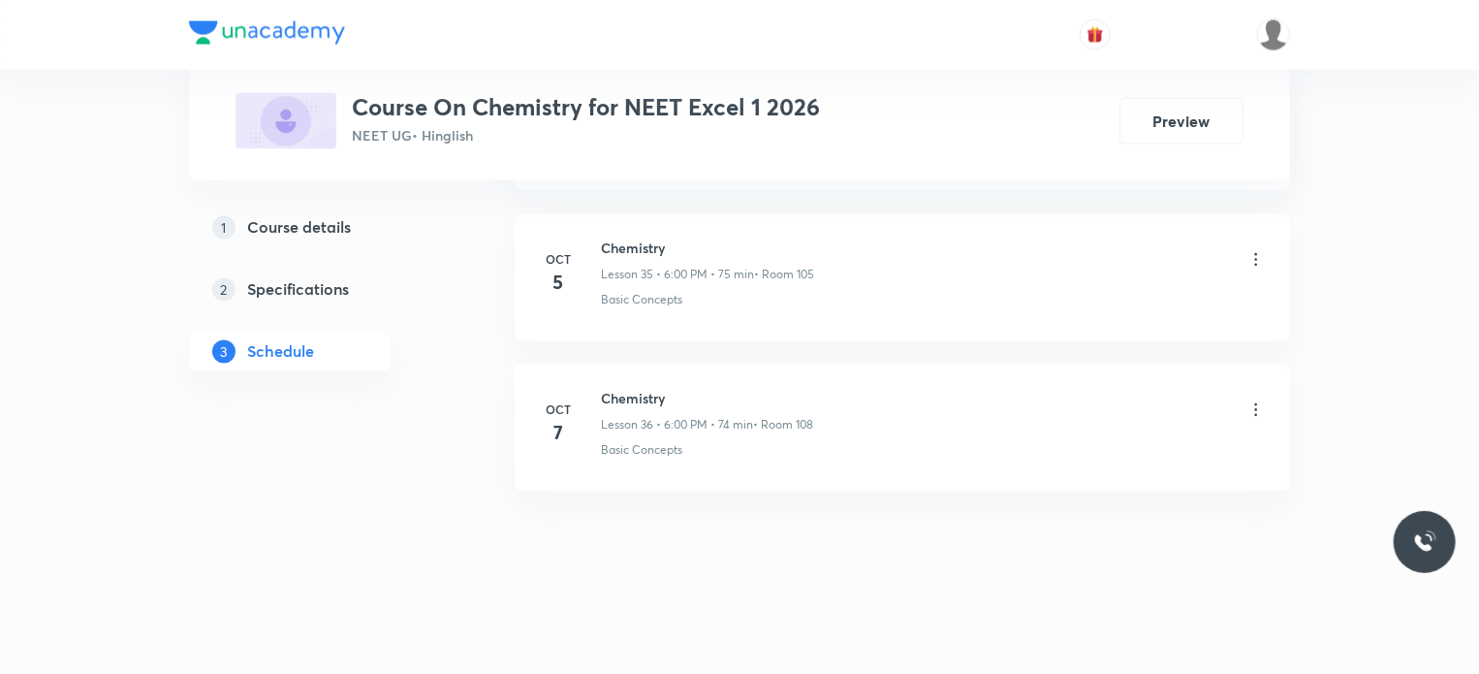
scroll to position [5384, 0]
